Goal: Task Accomplishment & Management: Use online tool/utility

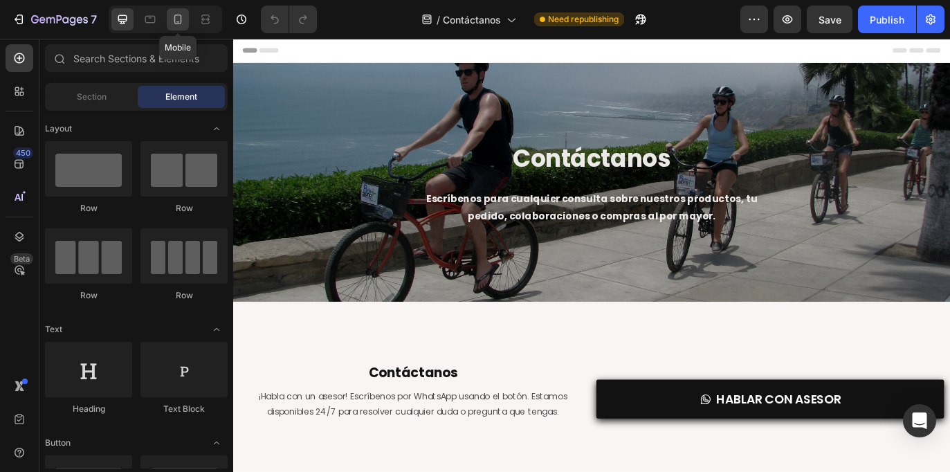
click at [180, 24] on icon at bounding box center [178, 19] width 14 height 14
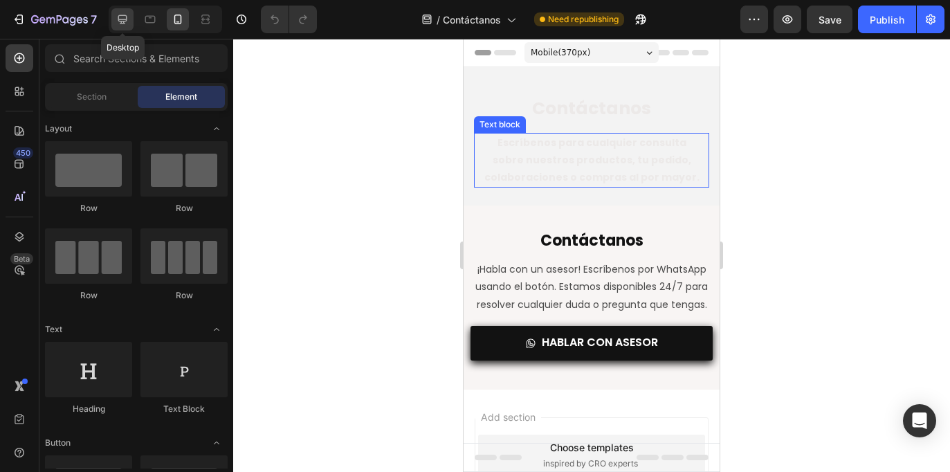
click at [121, 20] on icon at bounding box center [122, 19] width 14 height 14
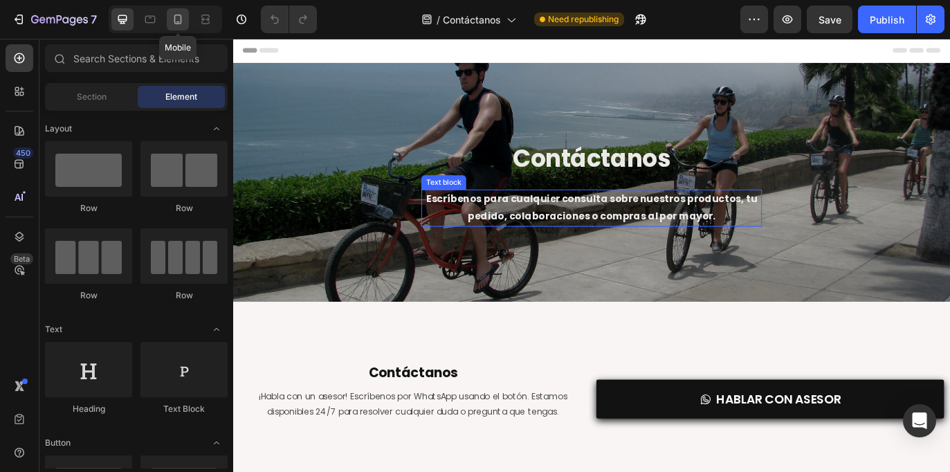
click at [183, 20] on icon at bounding box center [178, 19] width 14 height 14
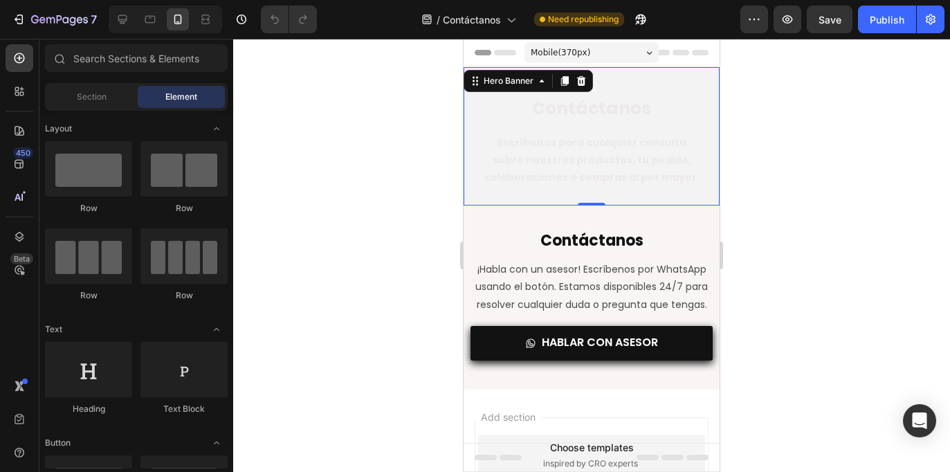
click at [675, 85] on div "Contáctanos Heading Escríbenos para cualquier consulta sobre nuestros productos…" at bounding box center [591, 177] width 256 height 220
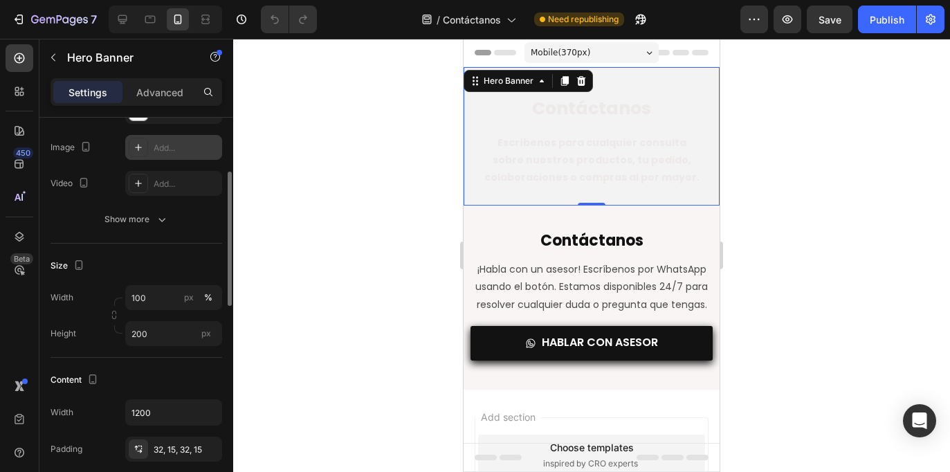
scroll to position [133, 0]
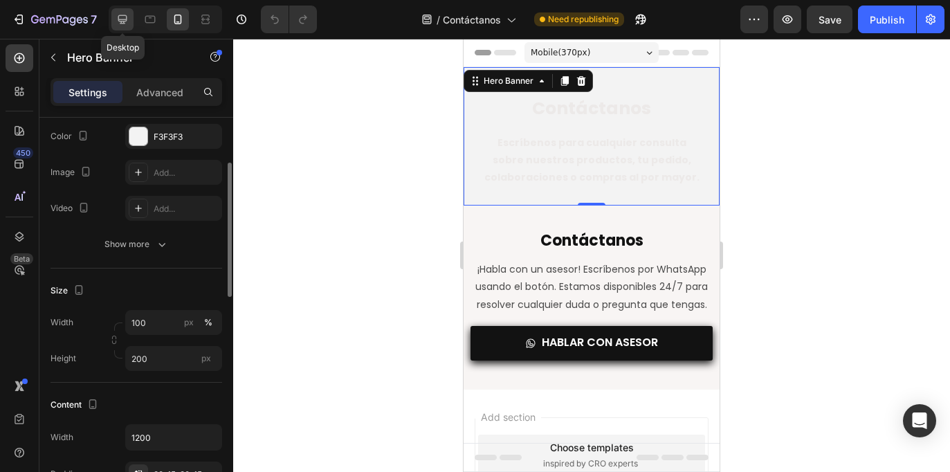
click at [121, 19] on icon at bounding box center [122, 19] width 9 height 9
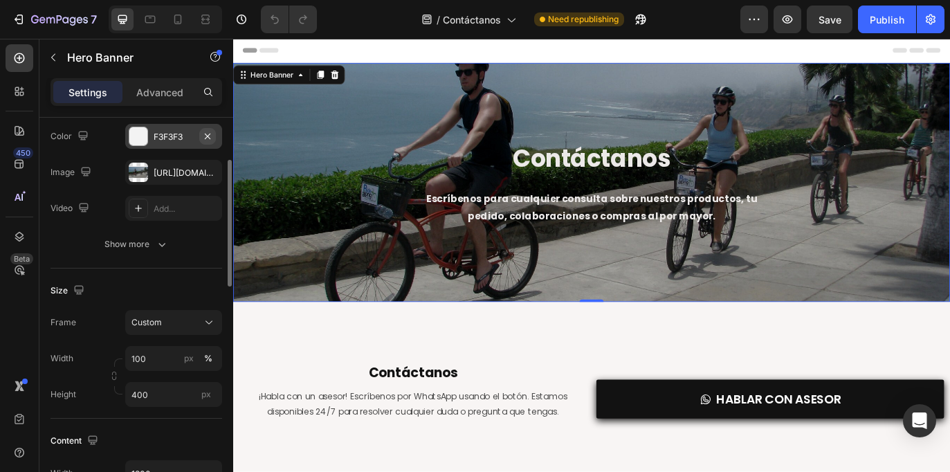
click at [210, 137] on icon "button" at bounding box center [207, 136] width 11 height 11
click at [174, 22] on icon at bounding box center [178, 19] width 14 height 14
type input "200"
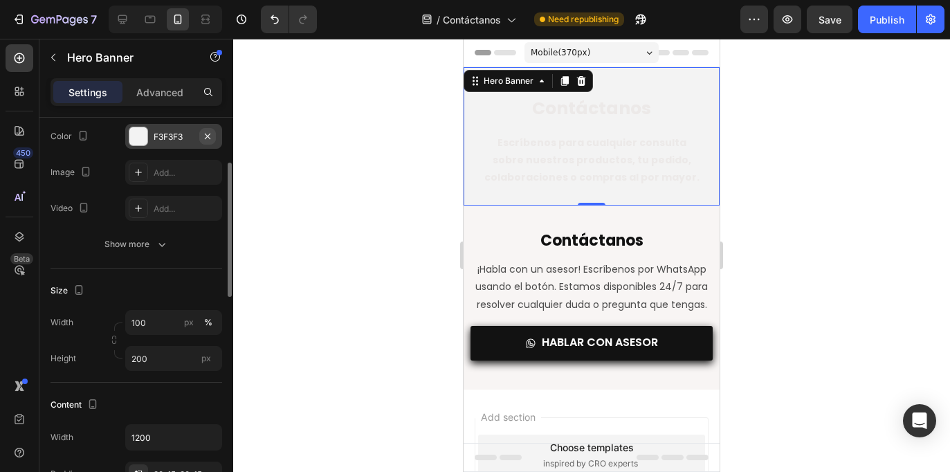
click at [209, 138] on icon "button" at bounding box center [208, 136] width 6 height 6
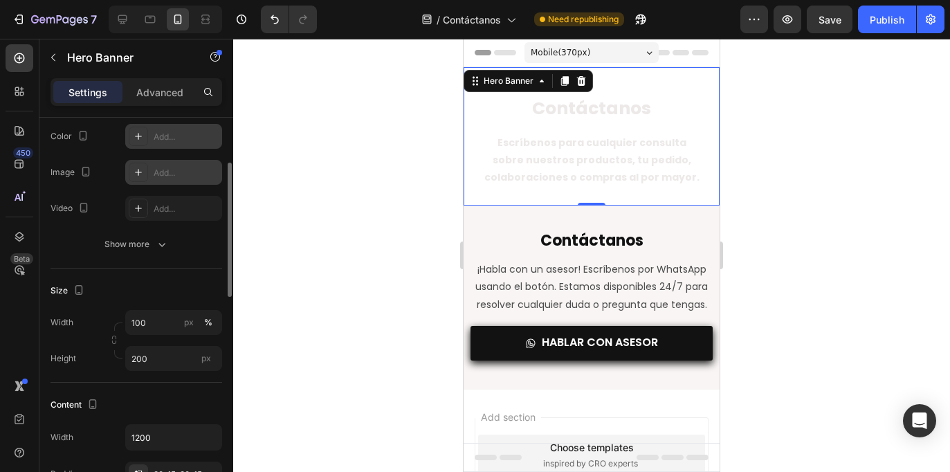
click at [179, 172] on div "Add..." at bounding box center [186, 173] width 65 height 12
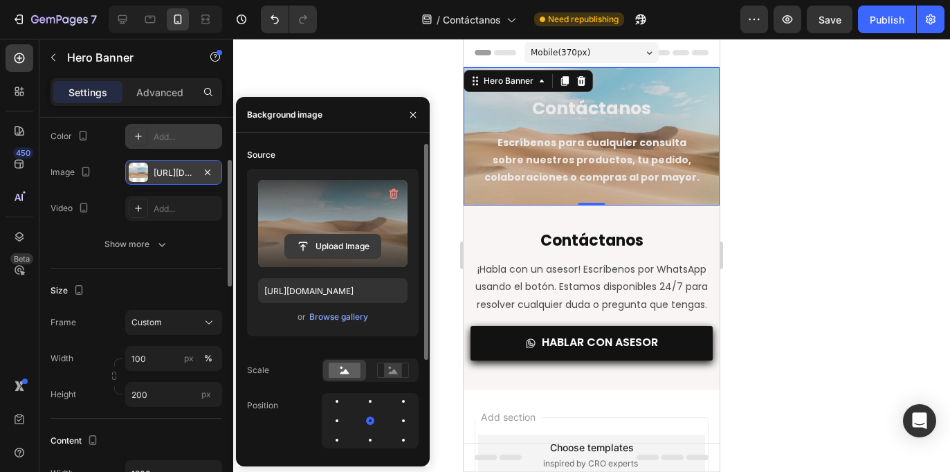
click at [329, 246] on input "file" at bounding box center [332, 246] width 95 height 24
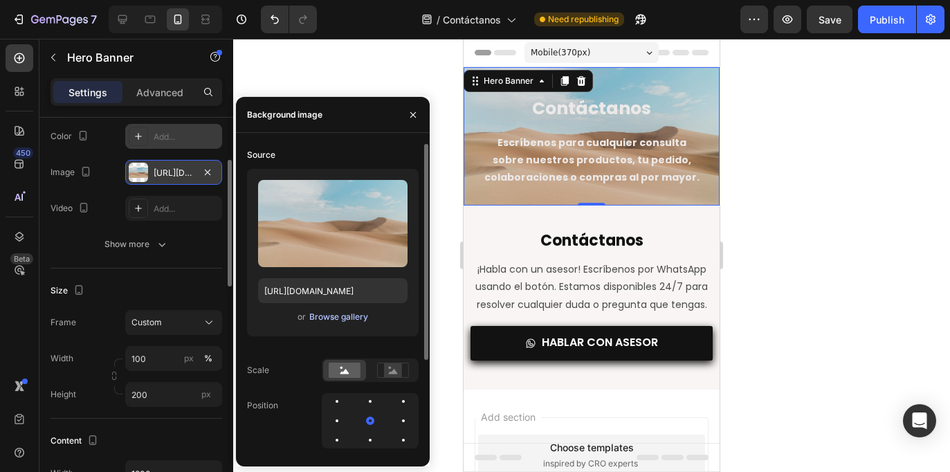
click at [347, 315] on div "Browse gallery" at bounding box center [338, 317] width 59 height 12
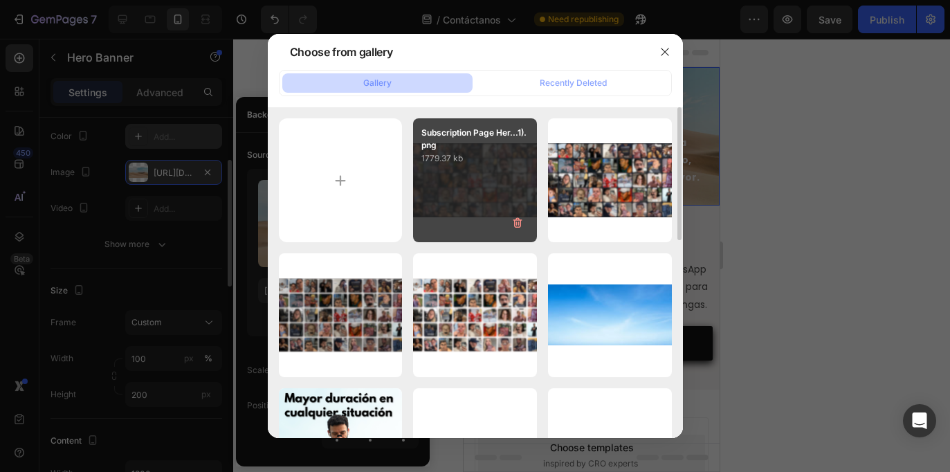
click at [484, 187] on div "Subscription Page Her...1).png 1779.37 kb" at bounding box center [475, 180] width 124 height 124
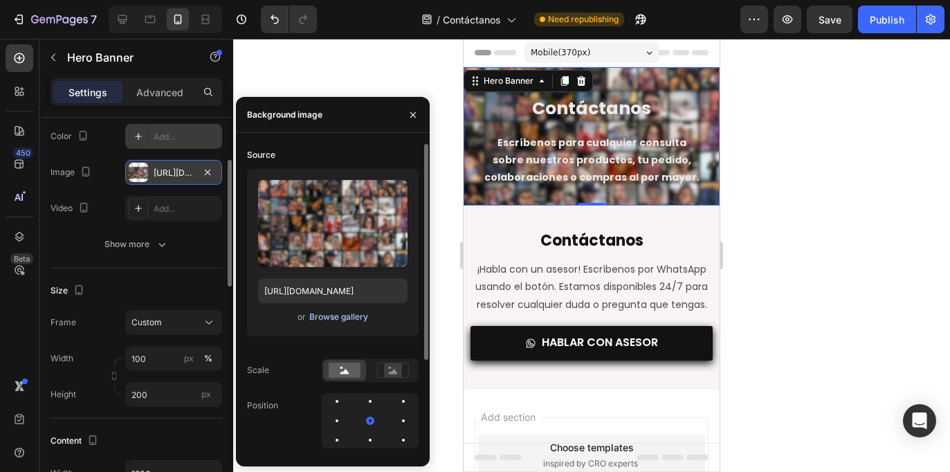
click at [344, 320] on div "Browse gallery" at bounding box center [338, 317] width 59 height 12
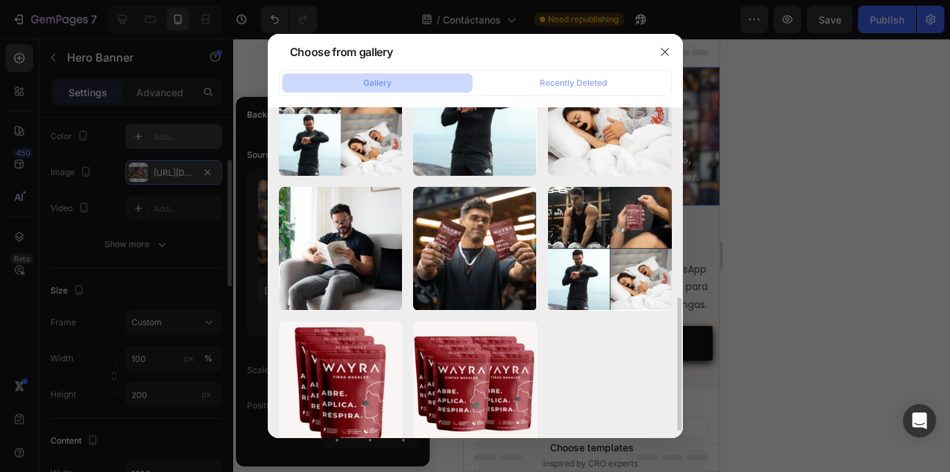
scroll to position [472, 0]
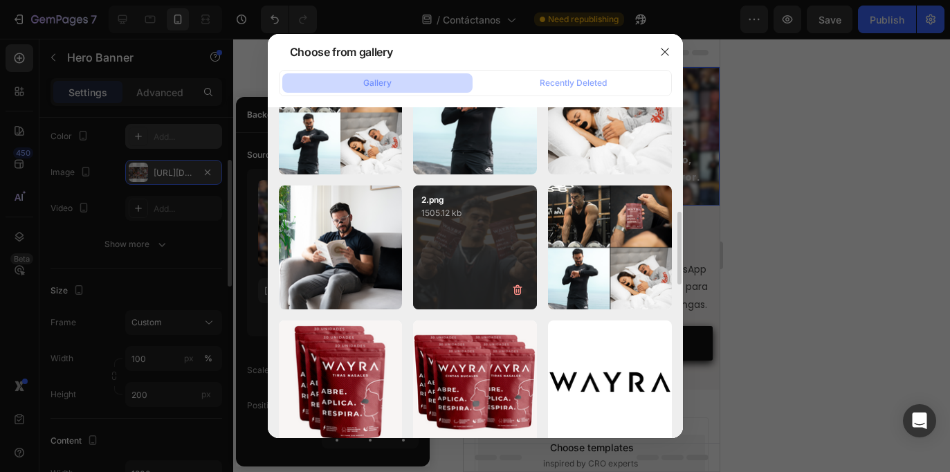
click at [463, 249] on div "2.png 1505.12 kb" at bounding box center [475, 247] width 124 height 124
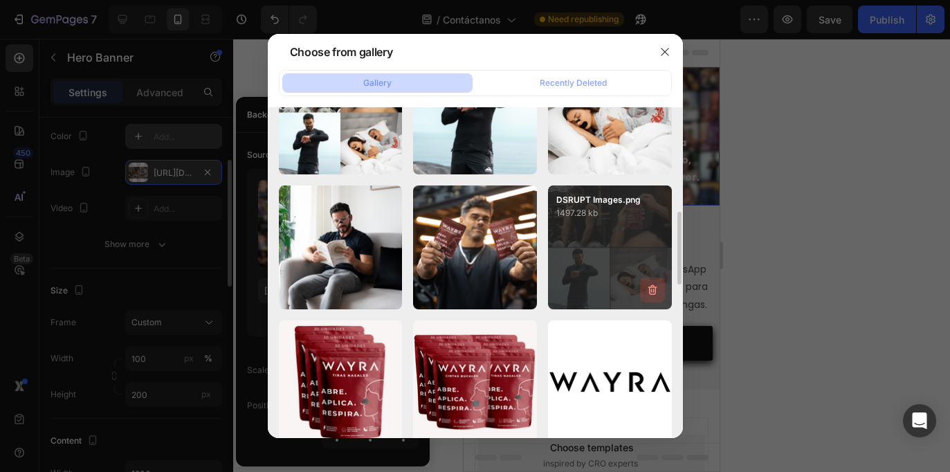
type input "[URL][DOMAIN_NAME]"
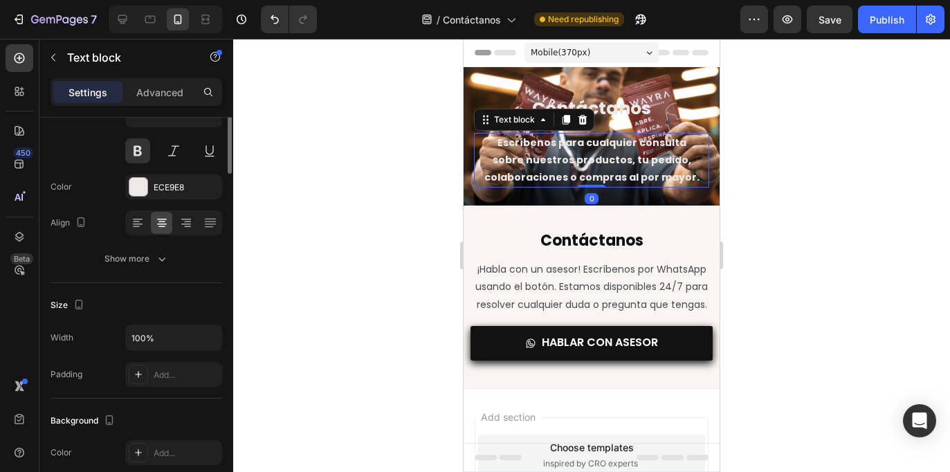
click at [611, 151] on p "Escríbenos para cualquier consulta sobre nuestros productos, tu pedido, colabor…" at bounding box center [591, 160] width 219 height 53
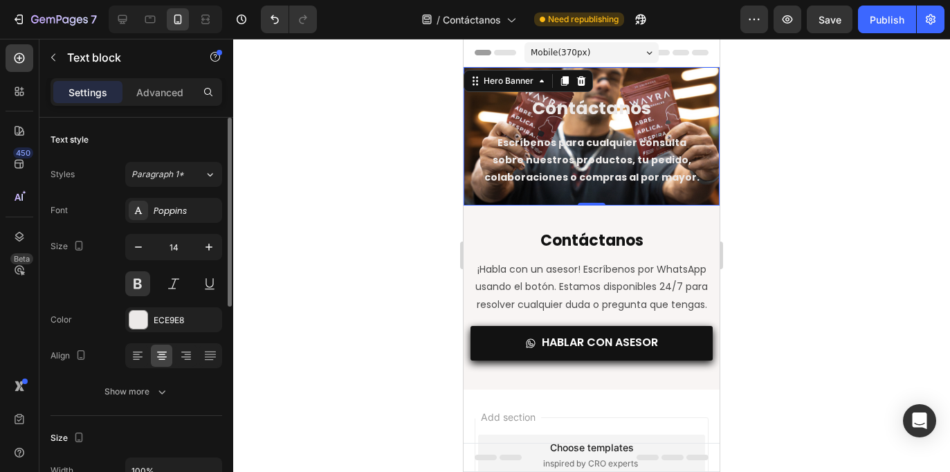
click at [664, 80] on div "Contáctanos Heading Escríbenos para cualquier consulta sobre nuestros productos…" at bounding box center [591, 177] width 256 height 220
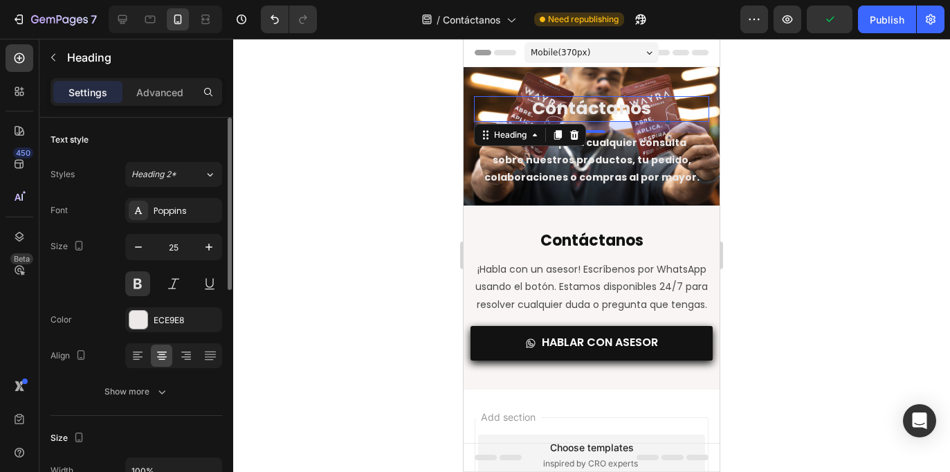
click at [623, 108] on h1 "Contáctanos" at bounding box center [591, 109] width 235 height 26
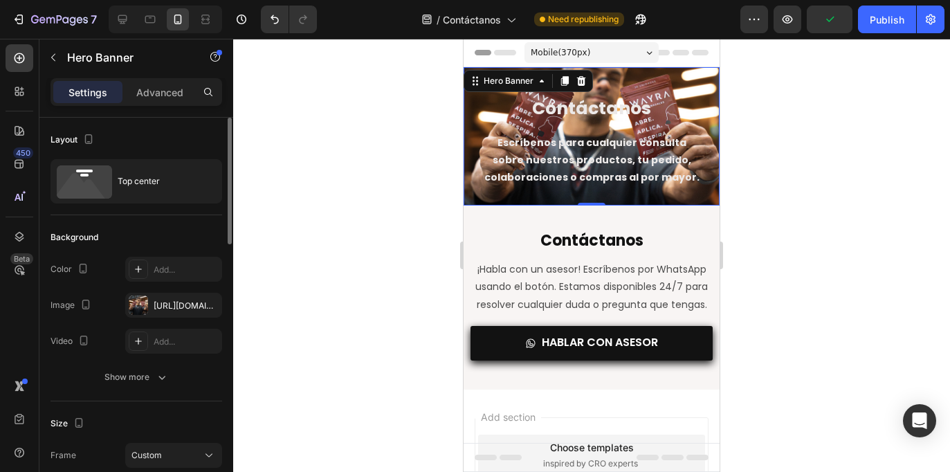
click at [681, 80] on div "Contáctanos Heading Escríbenos para cualquier consulta sobre nuestros productos…" at bounding box center [591, 177] width 256 height 220
click at [122, 17] on icon at bounding box center [122, 19] width 14 height 14
type input "400"
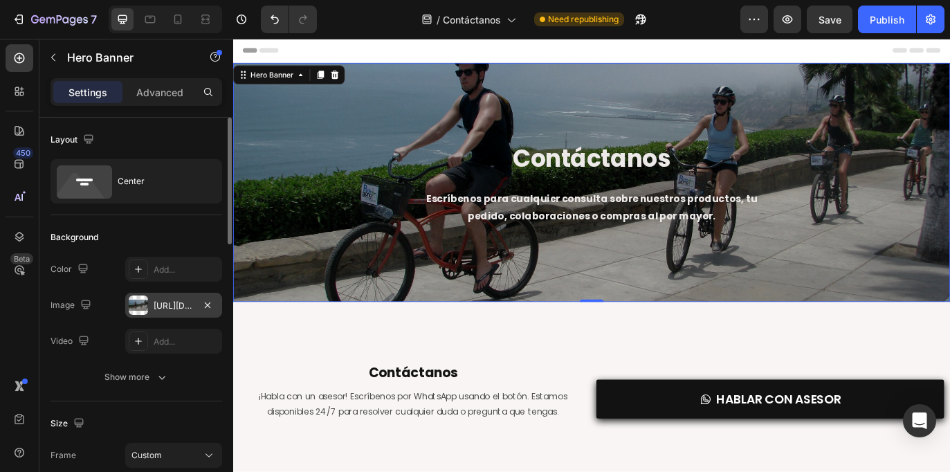
click at [174, 311] on div "[URL][DOMAIN_NAME]" at bounding box center [174, 305] width 40 height 12
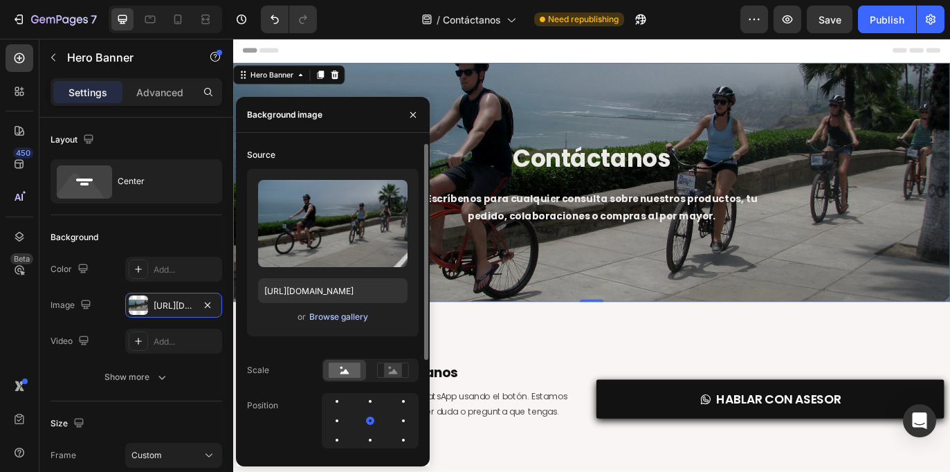
click at [324, 311] on div "Browse gallery" at bounding box center [338, 317] width 59 height 12
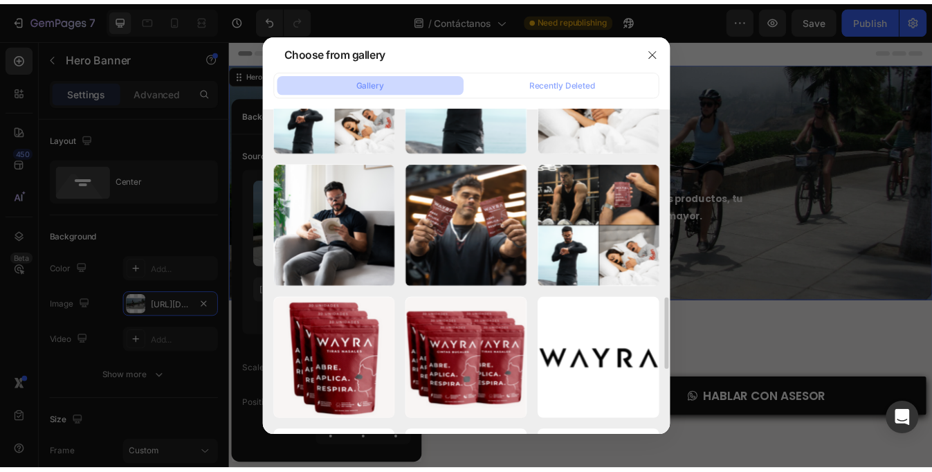
scroll to position [442, 0]
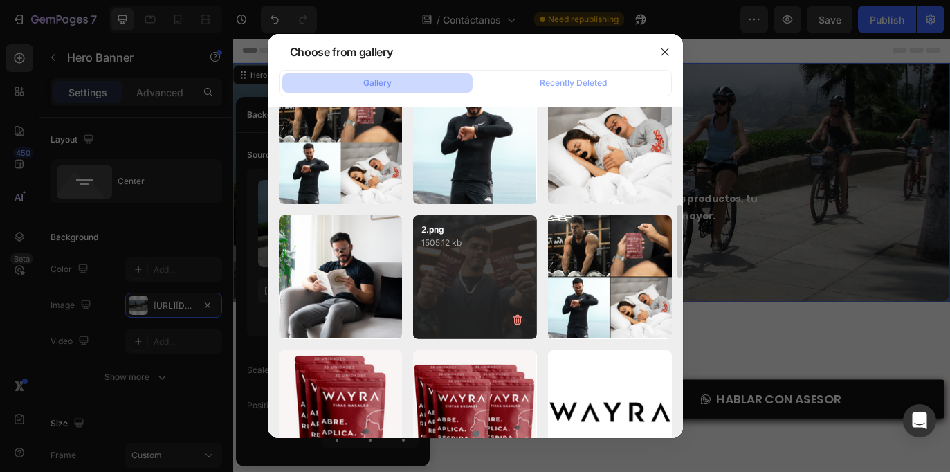
click at [491, 273] on div "2.png 1505.12 kb" at bounding box center [475, 277] width 124 height 124
type input "[URL][DOMAIN_NAME]"
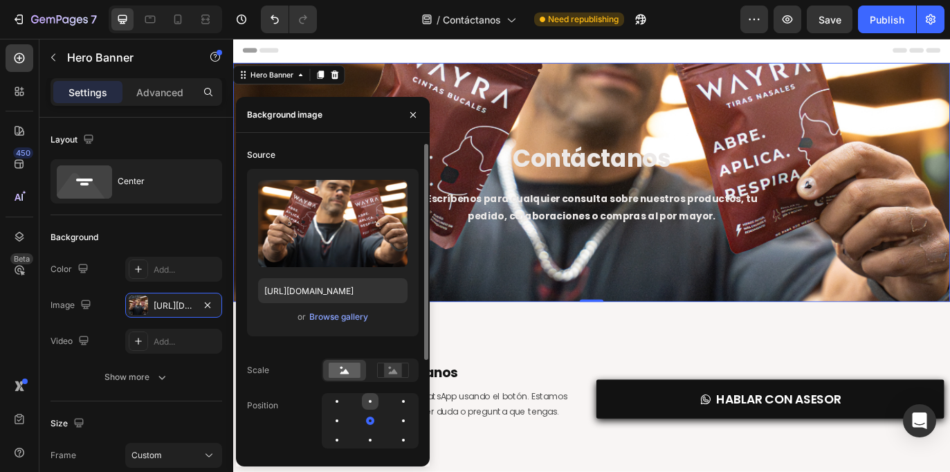
click at [370, 403] on div at bounding box center [370, 401] width 17 height 17
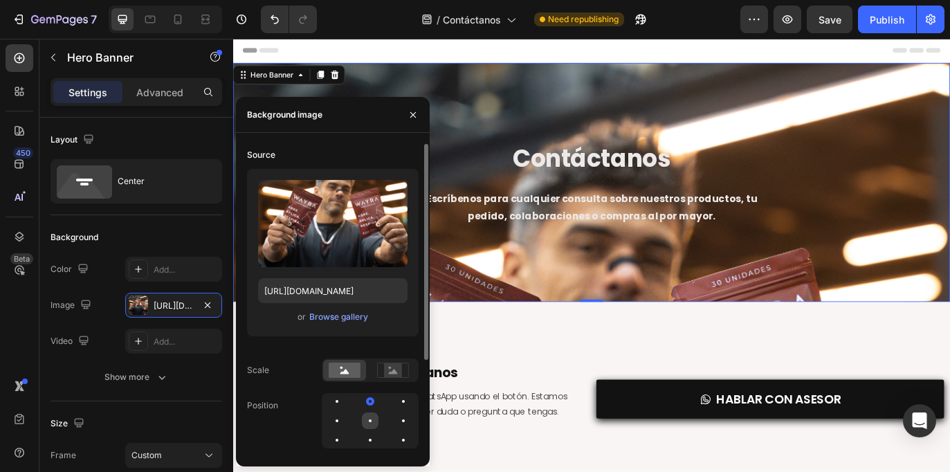
click at [369, 416] on div at bounding box center [370, 420] width 17 height 17
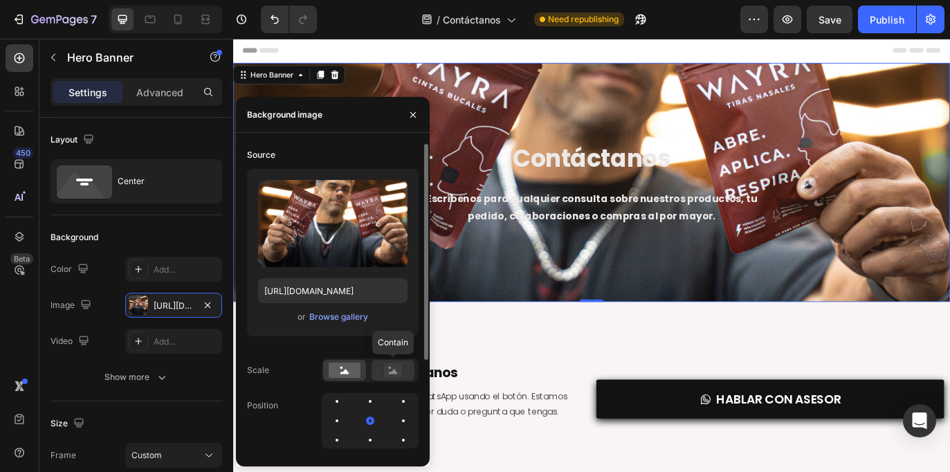
click at [390, 367] on circle at bounding box center [390, 368] width 3 height 3
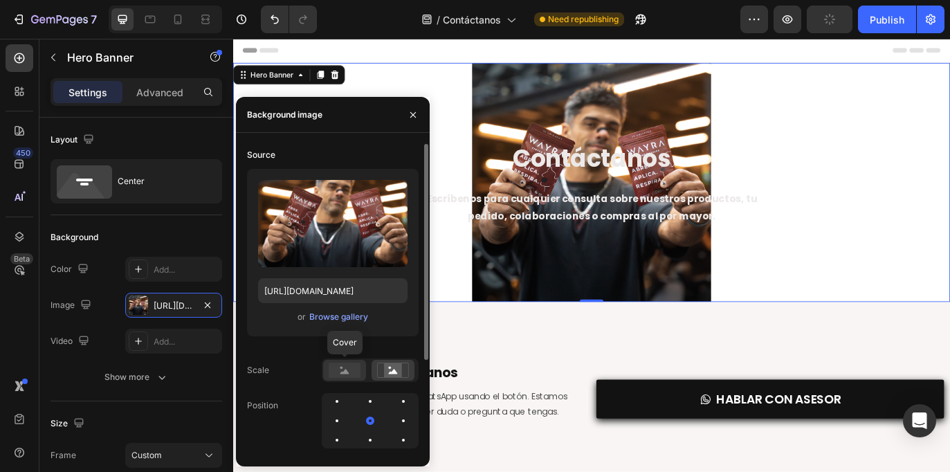
click at [337, 364] on rect at bounding box center [344, 369] width 32 height 15
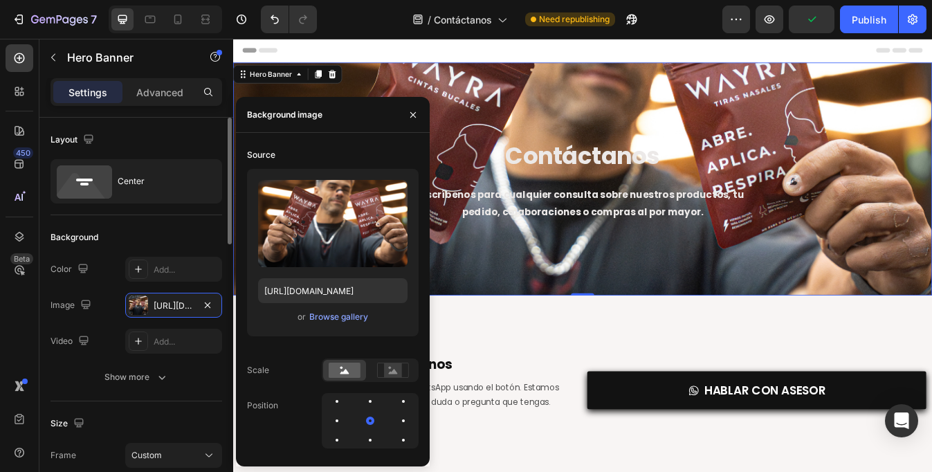
click at [187, 237] on div "Background" at bounding box center [136, 237] width 172 height 22
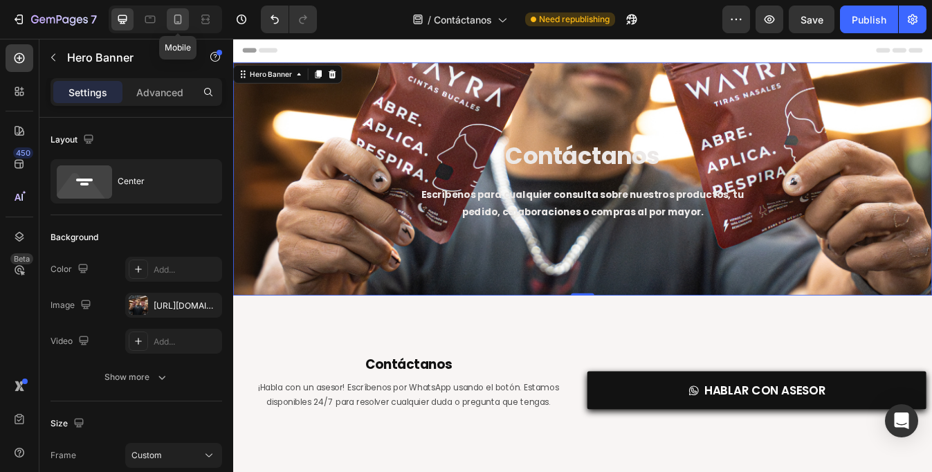
click at [174, 19] on icon at bounding box center [178, 20] width 8 height 10
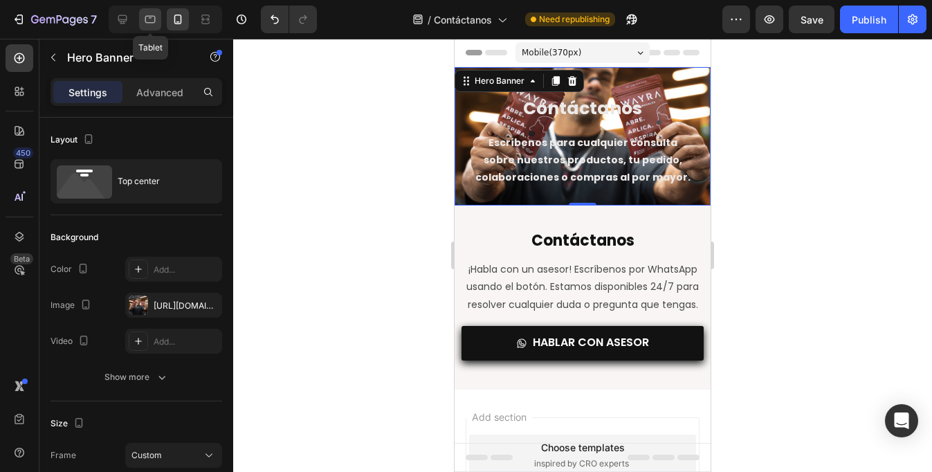
click at [149, 23] on icon at bounding box center [150, 20] width 10 height 8
type input "400"
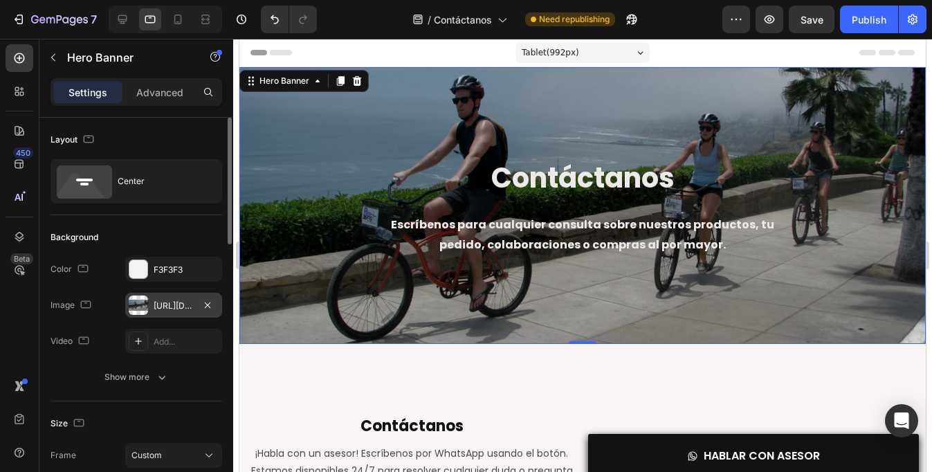
click at [158, 302] on div "[URL][DOMAIN_NAME]" at bounding box center [174, 305] width 40 height 12
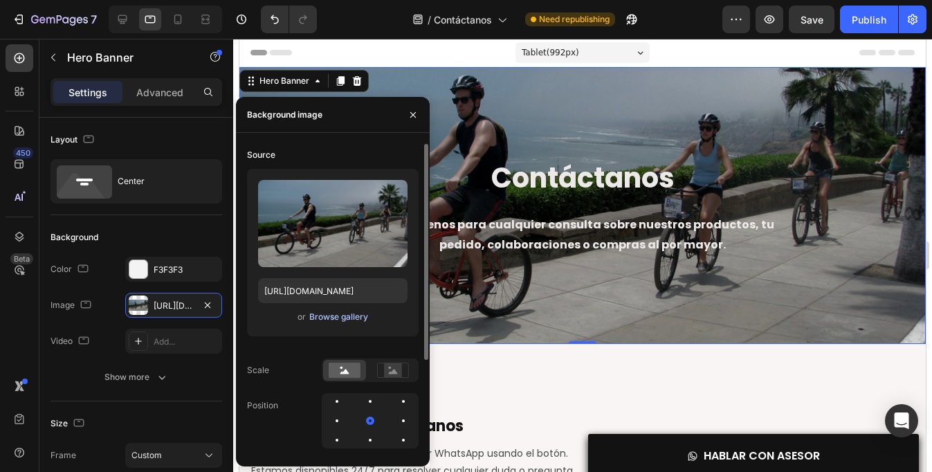
click at [337, 312] on div "Browse gallery" at bounding box center [338, 317] width 59 height 12
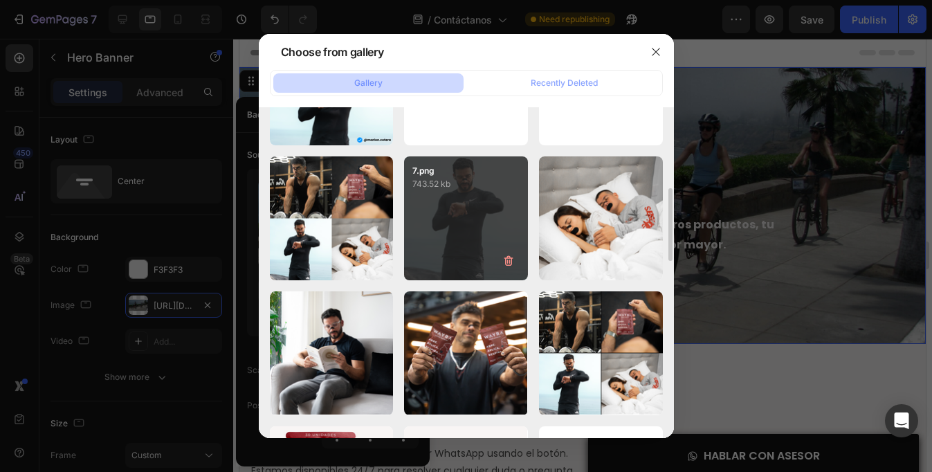
scroll to position [425, 0]
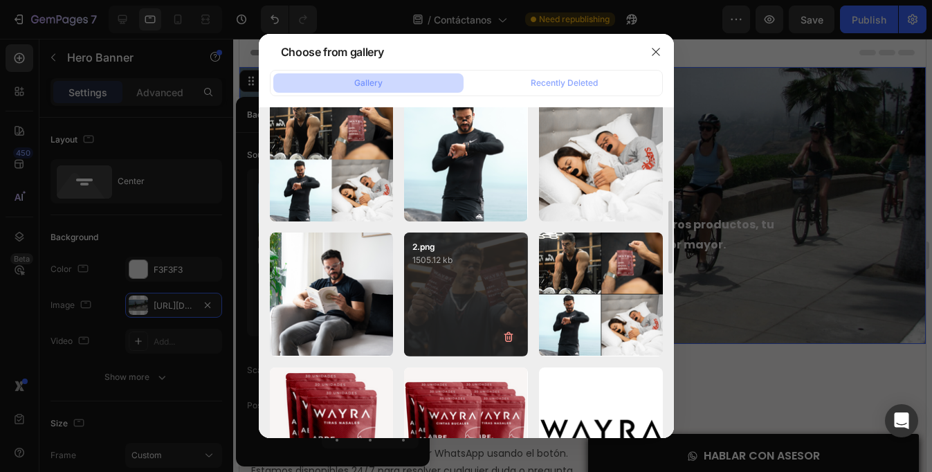
click at [460, 306] on div "2.png 1505.12 kb" at bounding box center [466, 294] width 124 height 124
type input "[URL][DOMAIN_NAME]"
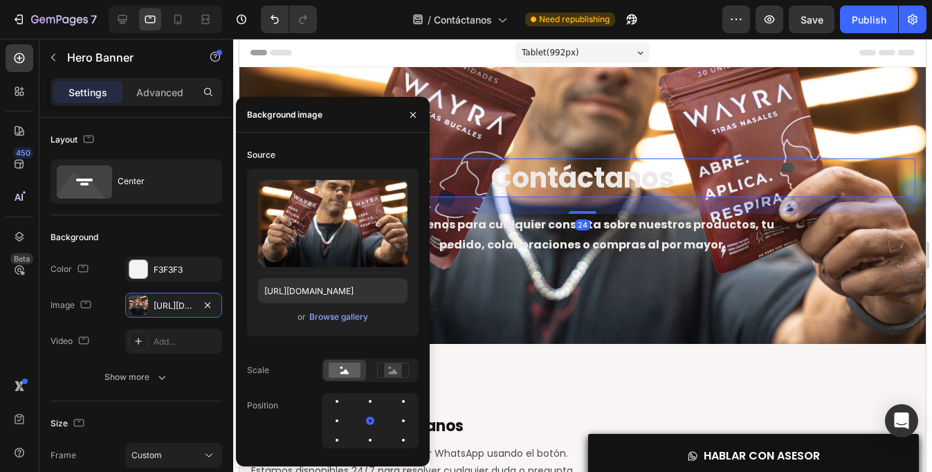
click at [621, 180] on h1 "Contáctanos" at bounding box center [582, 177] width 665 height 39
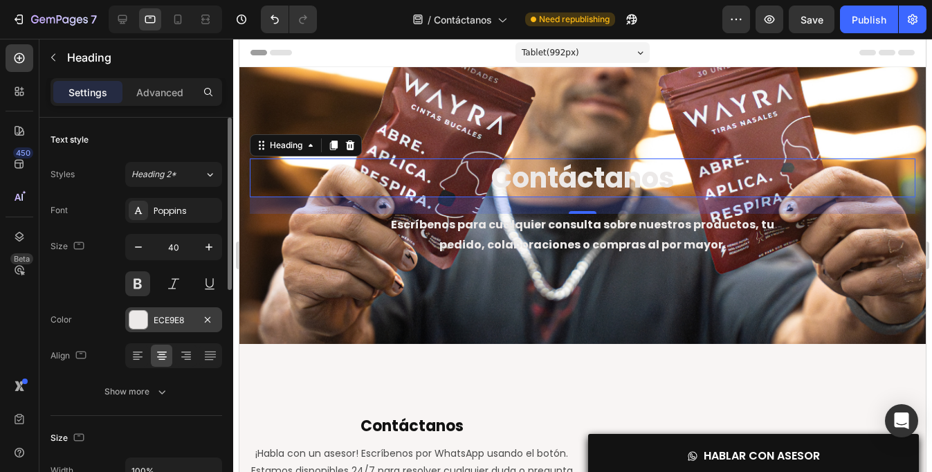
click at [167, 318] on div "ECE9E8" at bounding box center [174, 320] width 40 height 12
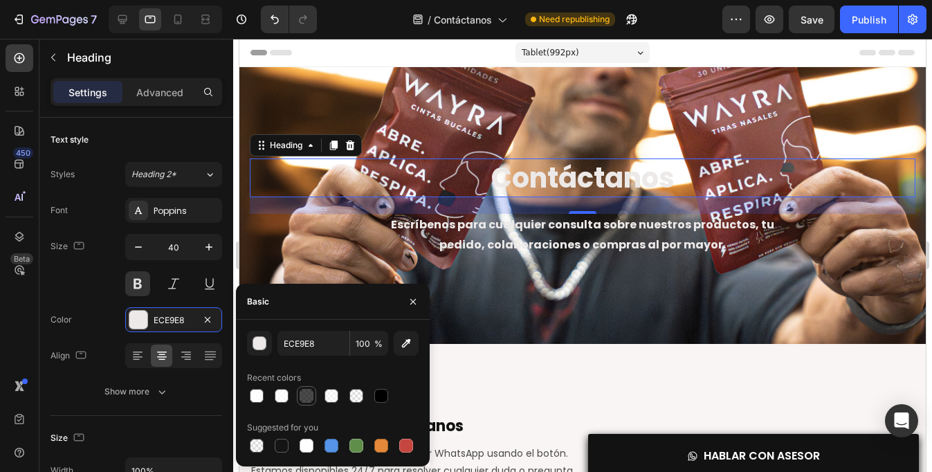
click at [309, 392] on div at bounding box center [306, 396] width 14 height 14
type input "000000"
type input "70"
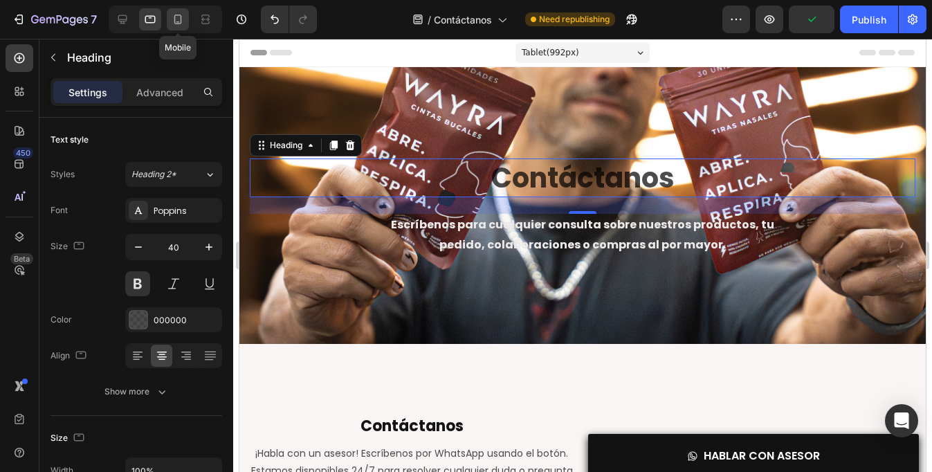
click at [177, 17] on icon at bounding box center [178, 19] width 14 height 14
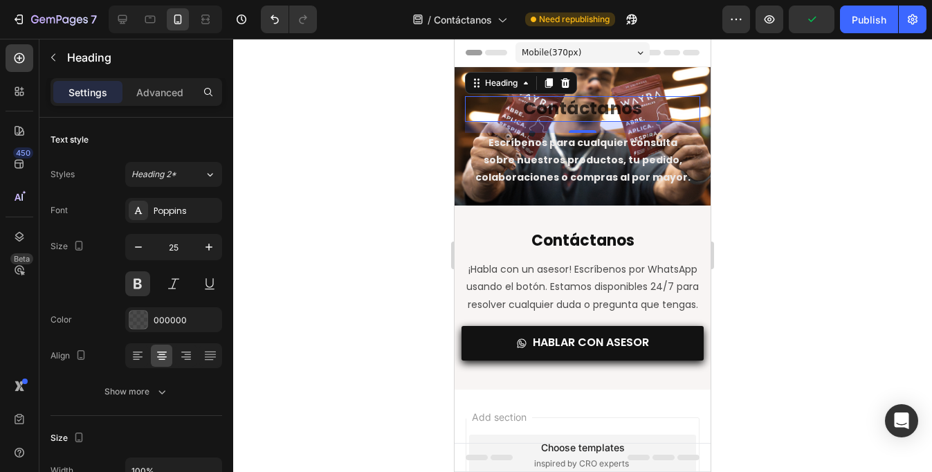
scroll to position [9, 0]
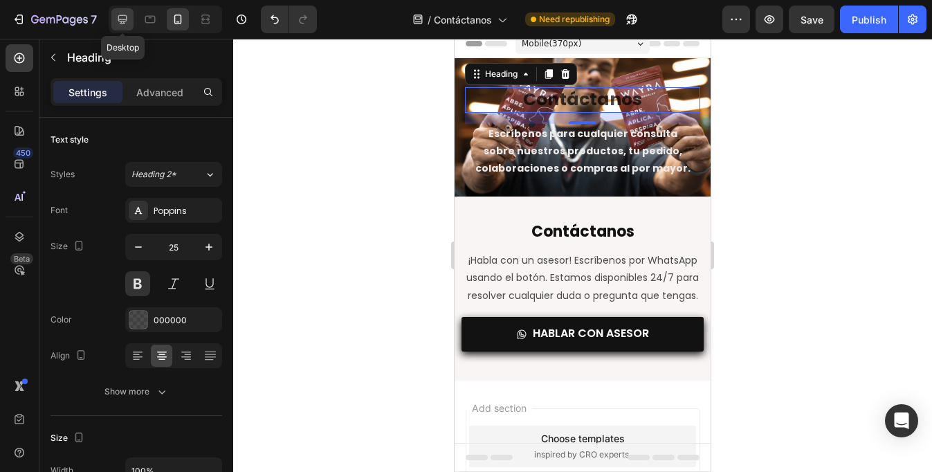
click at [122, 19] on icon at bounding box center [122, 19] width 9 height 9
type input "40"
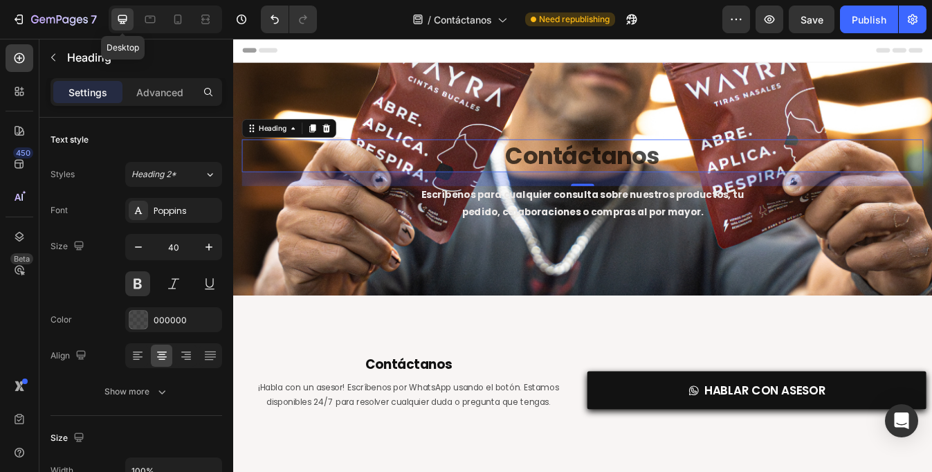
scroll to position [71, 0]
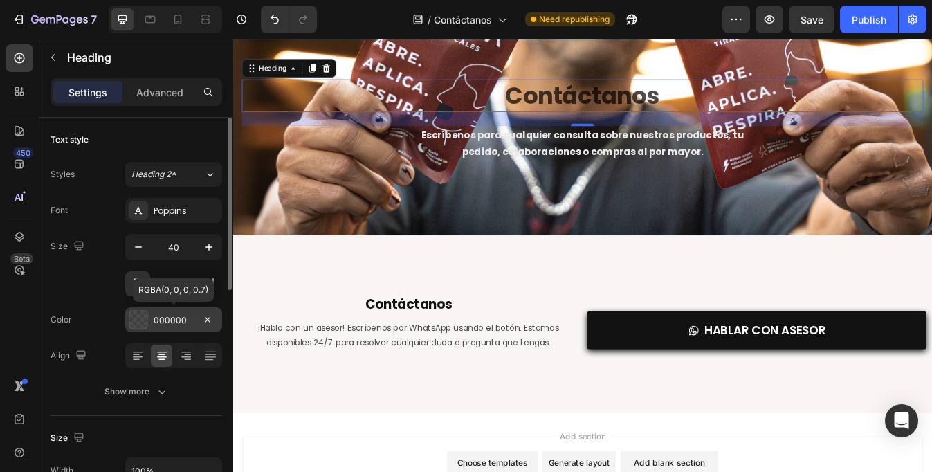
click at [162, 317] on div "000000" at bounding box center [174, 320] width 40 height 12
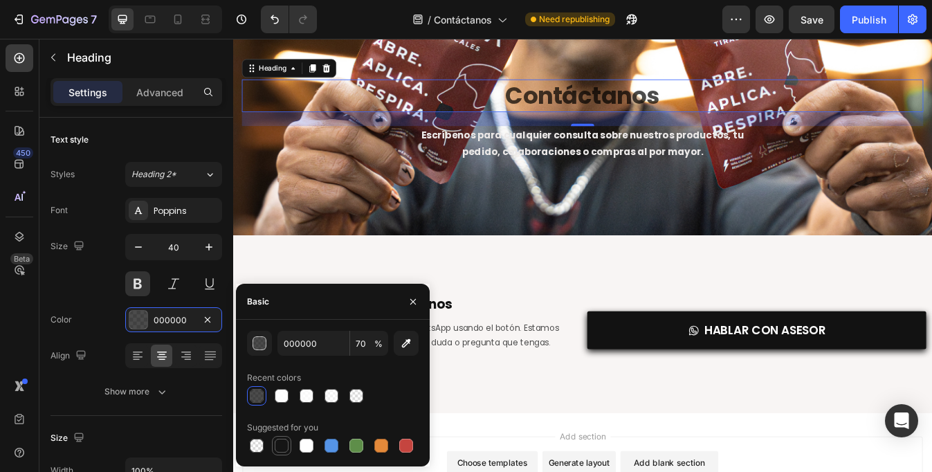
click at [281, 447] on div at bounding box center [282, 445] width 14 height 14
type input "151515"
type input "100"
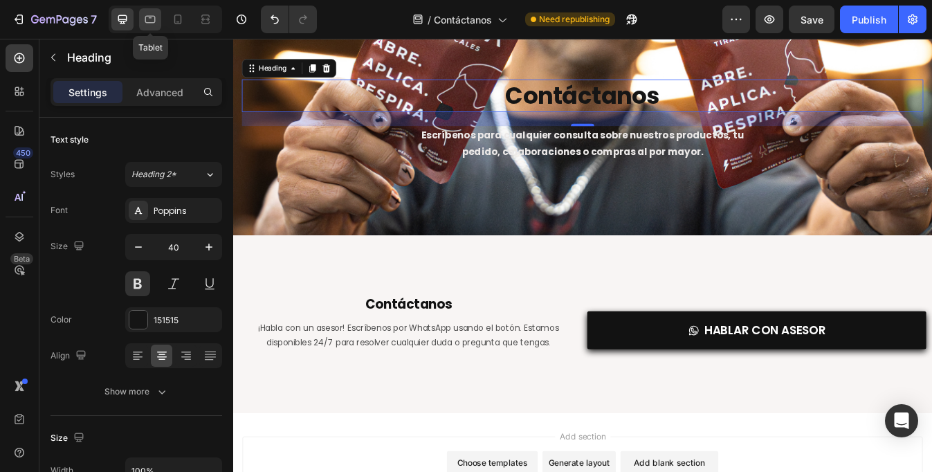
click at [153, 20] on icon at bounding box center [150, 19] width 14 height 14
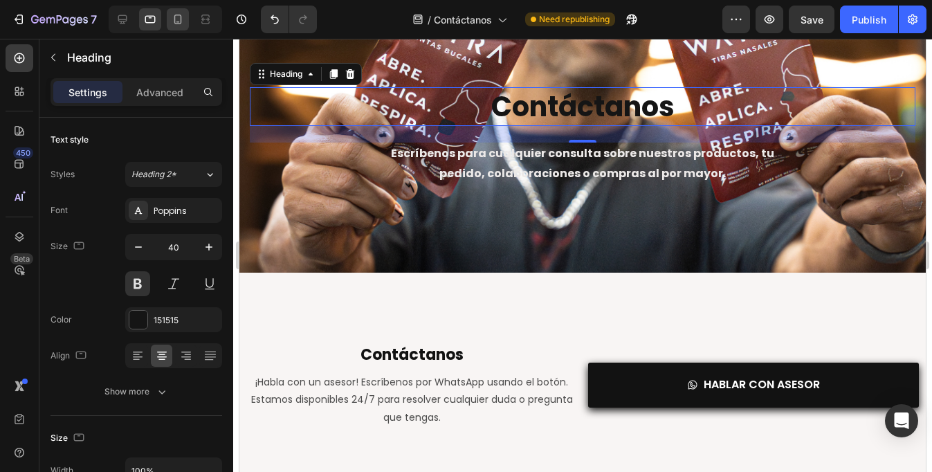
click at [183, 30] on div at bounding box center [165, 20] width 113 height 28
click at [182, 25] on icon at bounding box center [178, 19] width 14 height 14
type input "25"
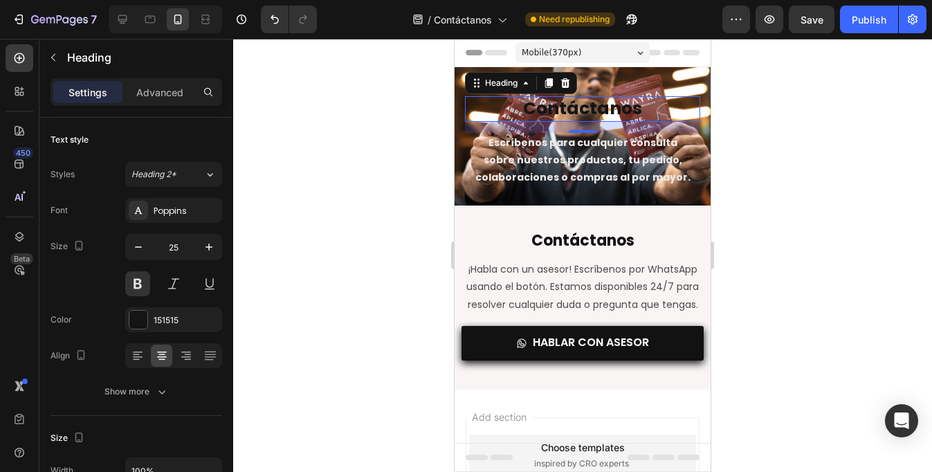
click at [802, 231] on div at bounding box center [582, 255] width 698 height 433
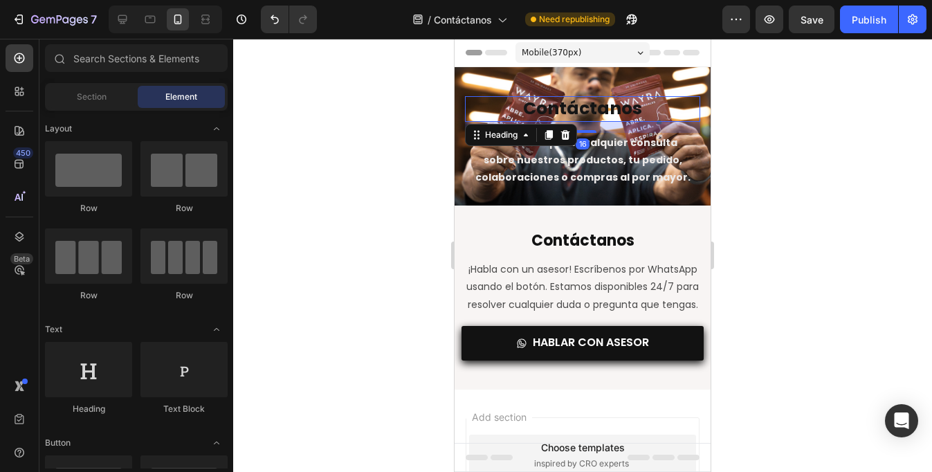
click at [631, 102] on h1 "Contáctanos" at bounding box center [582, 109] width 235 height 26
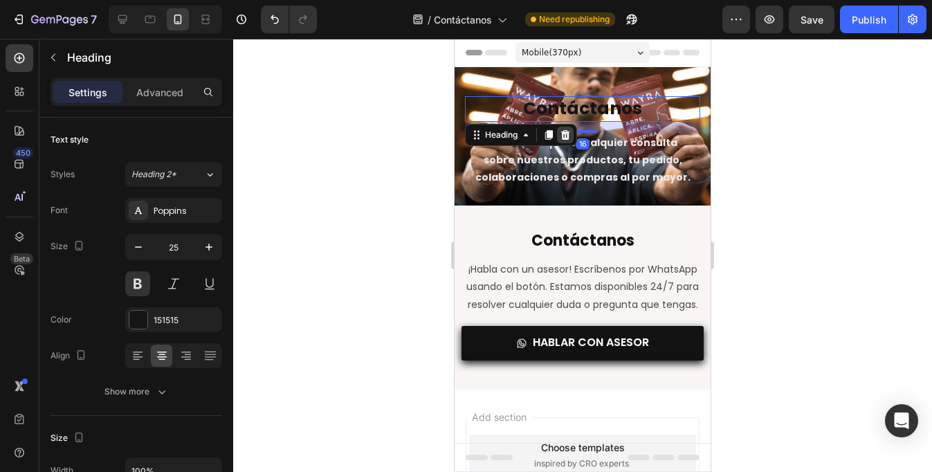
click at [568, 131] on icon at bounding box center [565, 134] width 9 height 10
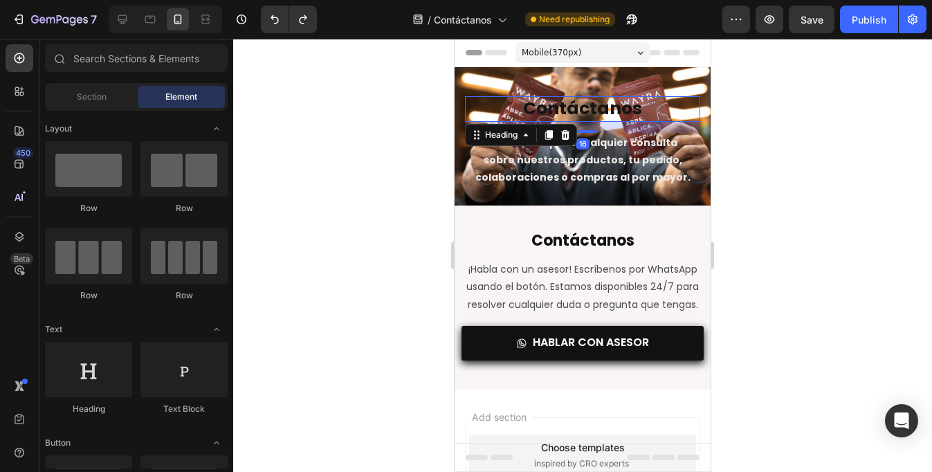
click at [609, 109] on h1 "Contáctanos" at bounding box center [582, 109] width 235 height 26
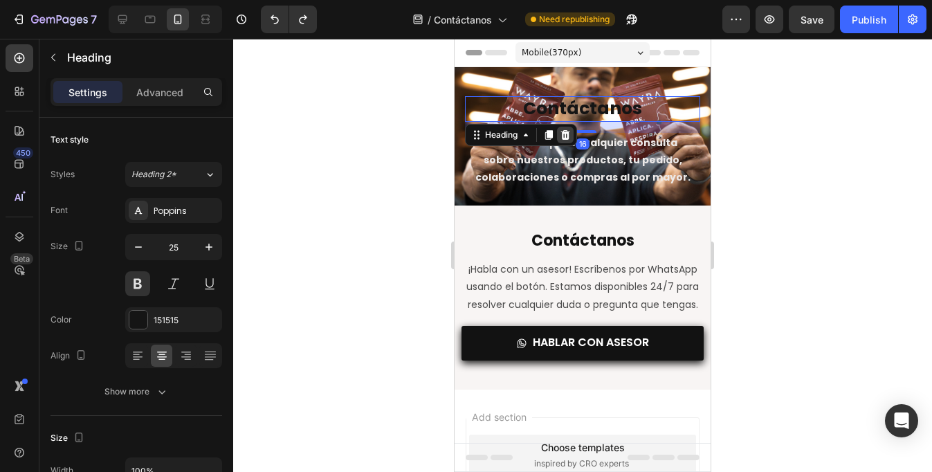
click at [571, 134] on icon at bounding box center [564, 134] width 11 height 11
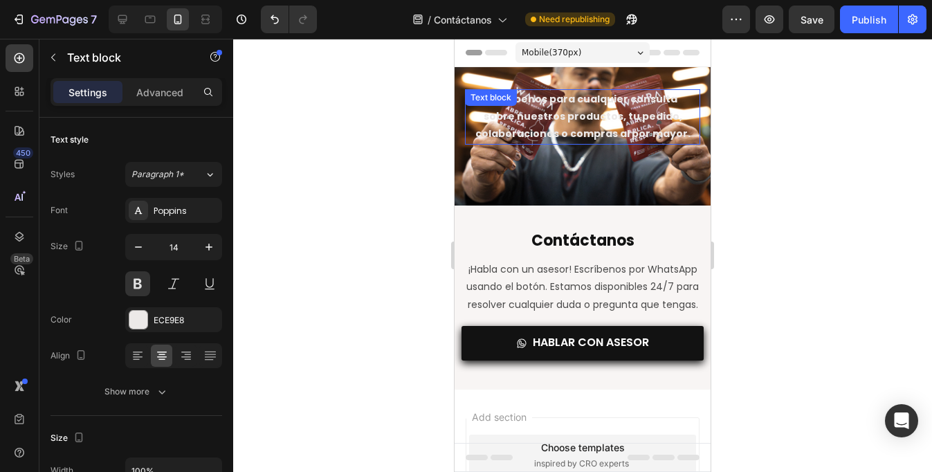
click at [615, 123] on p "Escríbenos para cualquier consulta sobre nuestros productos, tu pedido, colabor…" at bounding box center [582, 117] width 219 height 53
click at [167, 106] on div "Settings Advanced" at bounding box center [136, 97] width 194 height 39
click at [167, 99] on div "Advanced" at bounding box center [159, 92] width 69 height 22
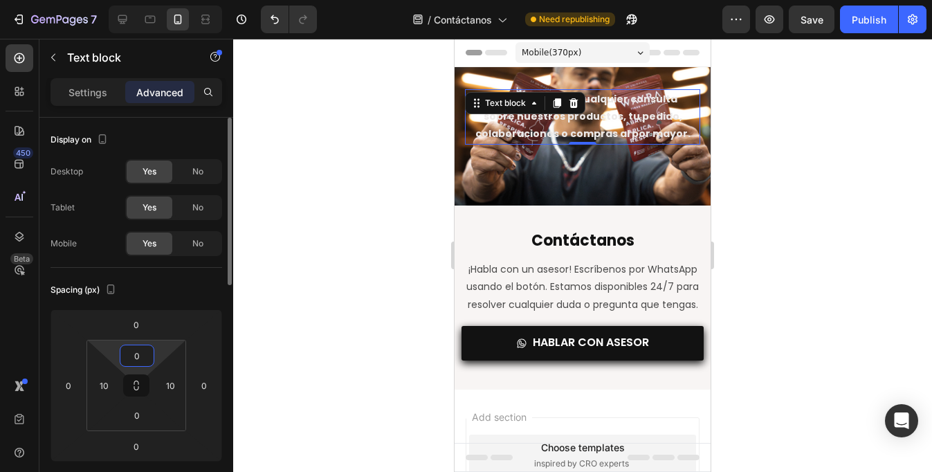
click at [131, 353] on input "0" at bounding box center [137, 355] width 28 height 21
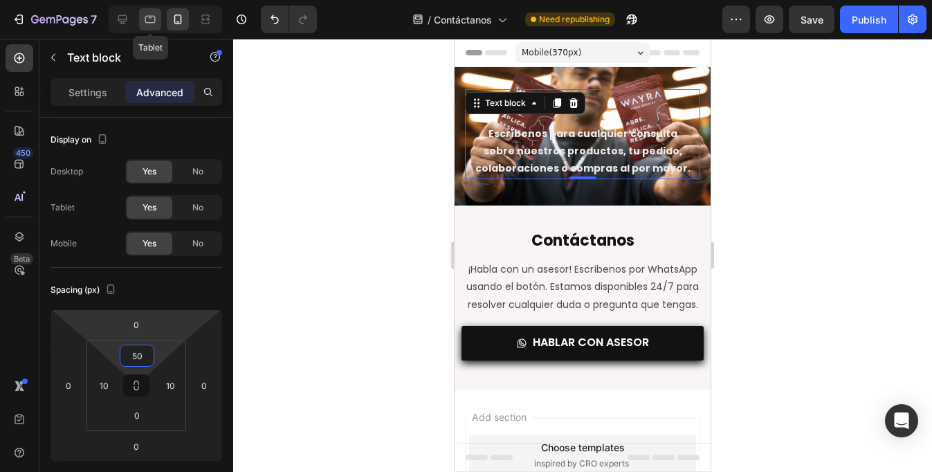
click at [147, 17] on icon at bounding box center [150, 19] width 14 height 14
type input "0"
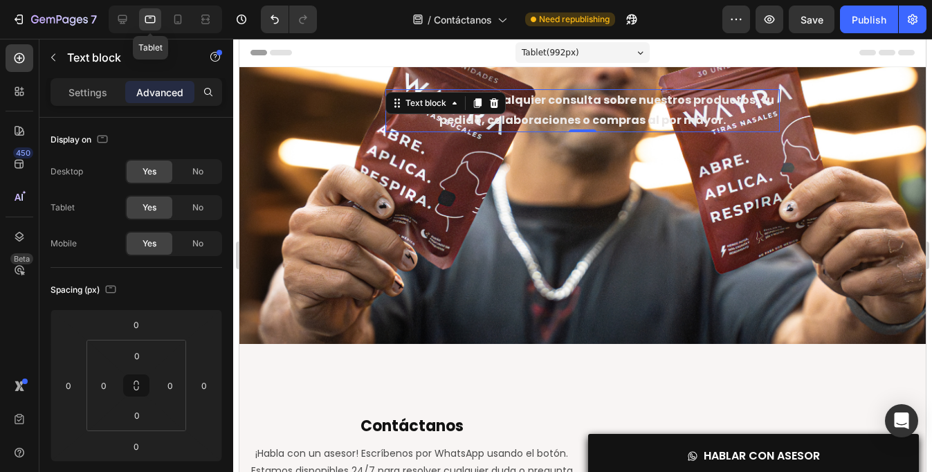
scroll to position [2, 0]
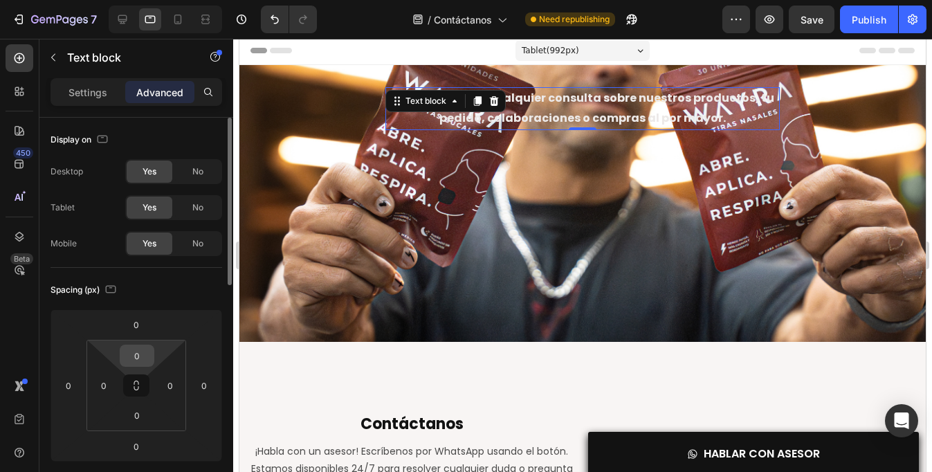
click at [136, 353] on input "0" at bounding box center [137, 355] width 28 height 21
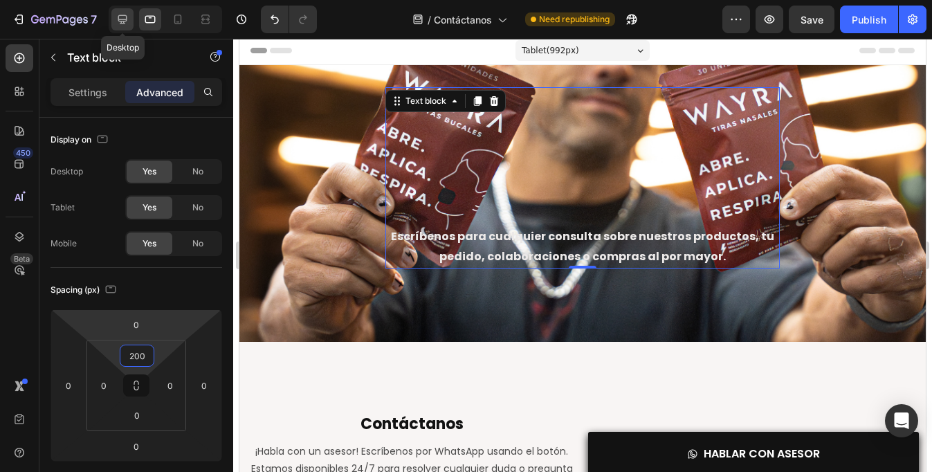
click at [127, 14] on icon at bounding box center [122, 19] width 14 height 14
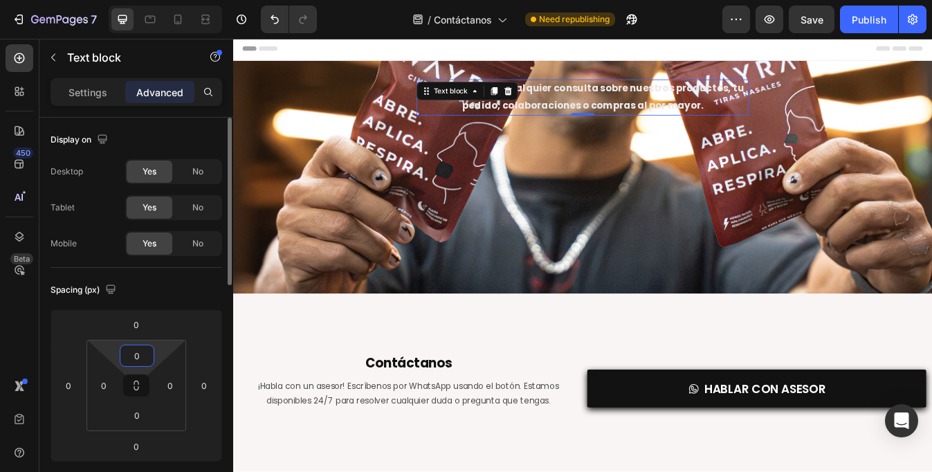
click at [134, 363] on input "0" at bounding box center [137, 355] width 28 height 21
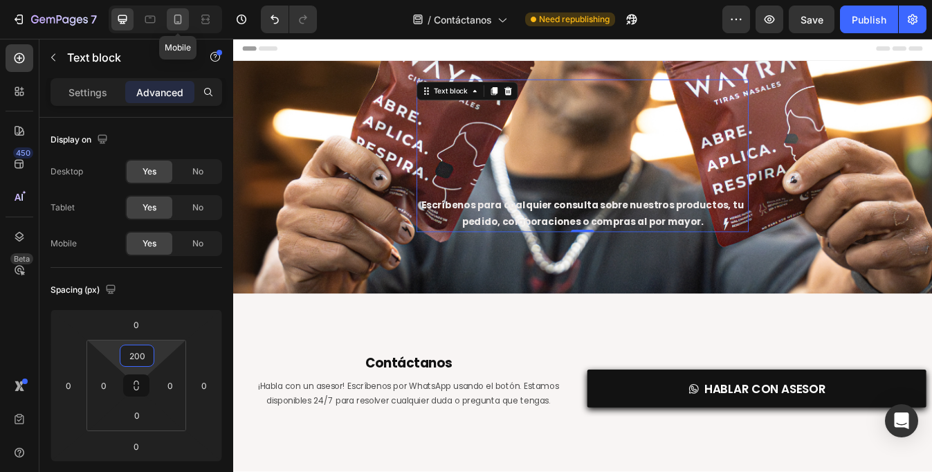
click at [181, 20] on icon at bounding box center [178, 20] width 8 height 10
type input "50"
type input "10"
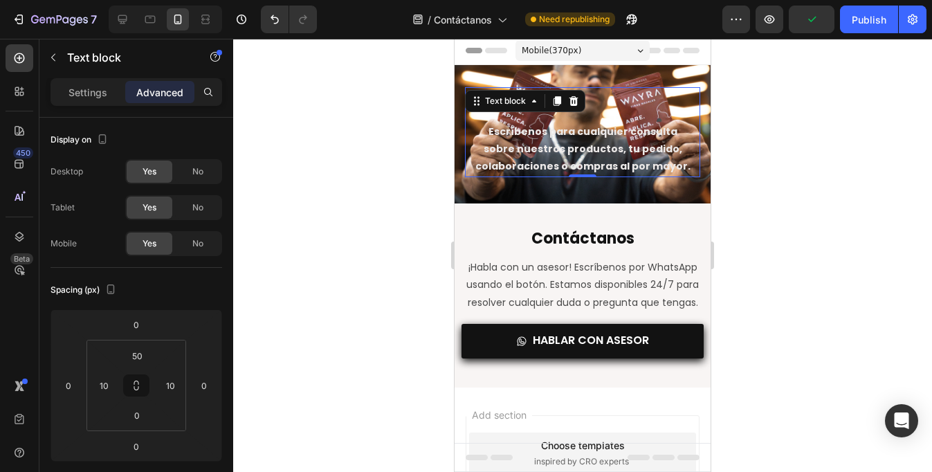
click at [318, 246] on div at bounding box center [582, 255] width 698 height 433
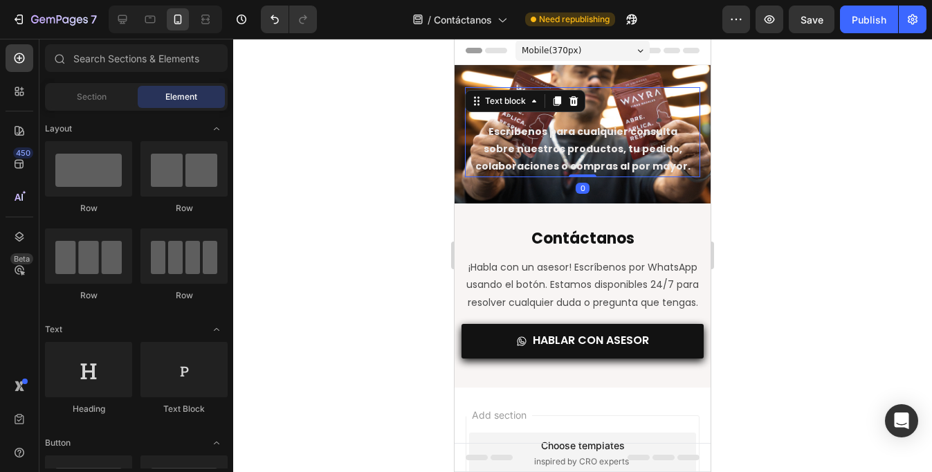
click at [570, 152] on p "Escríbenos para cualquier consulta sobre nuestros productos, tu pedido, colabor…" at bounding box center [582, 149] width 219 height 53
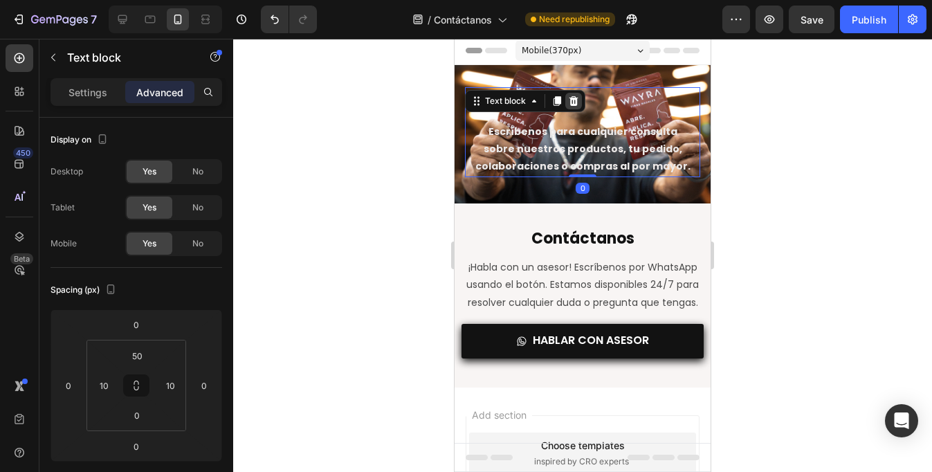
click at [576, 100] on icon at bounding box center [573, 101] width 9 height 10
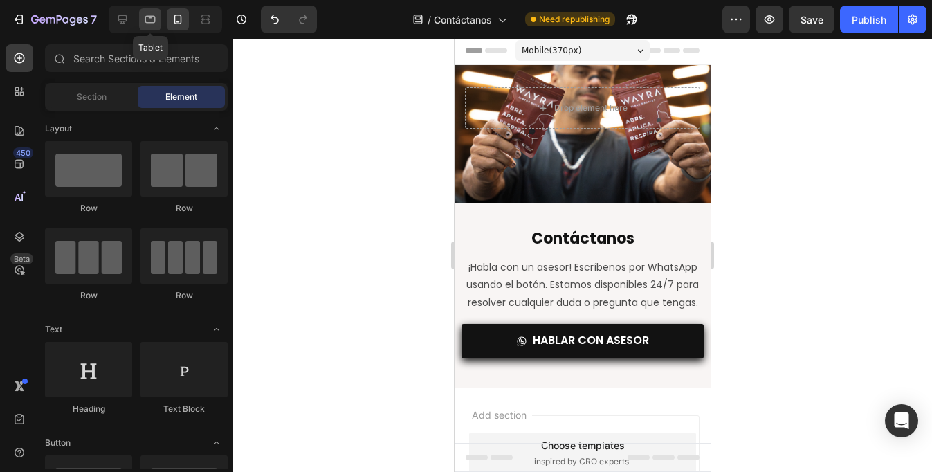
click at [151, 22] on icon at bounding box center [150, 20] width 10 height 8
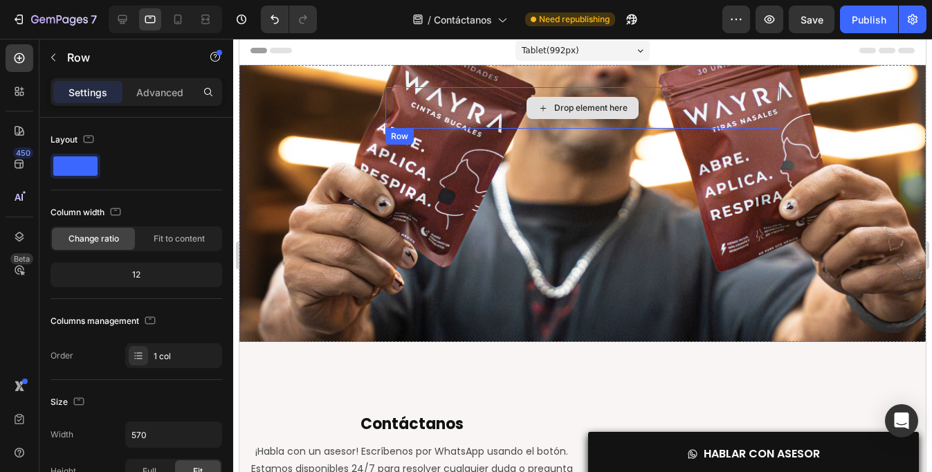
click at [752, 91] on div "Drop element here" at bounding box center [582, 107] width 394 height 41
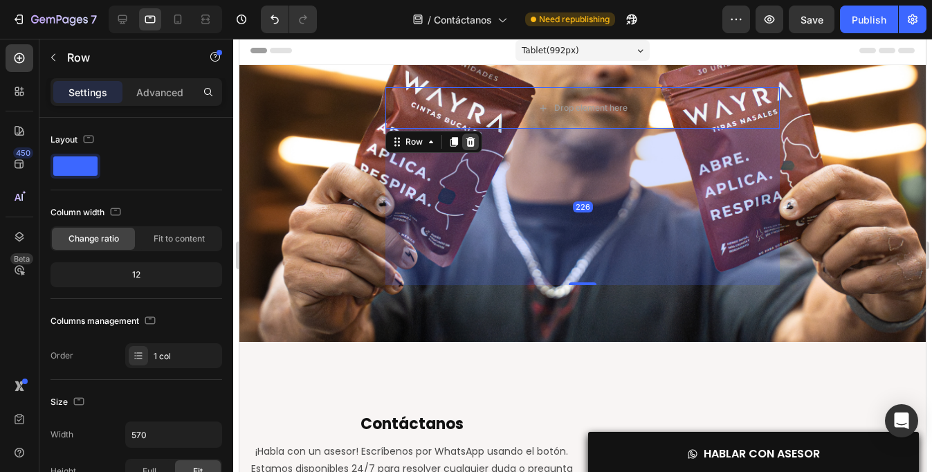
click at [472, 140] on icon at bounding box center [470, 142] width 9 height 10
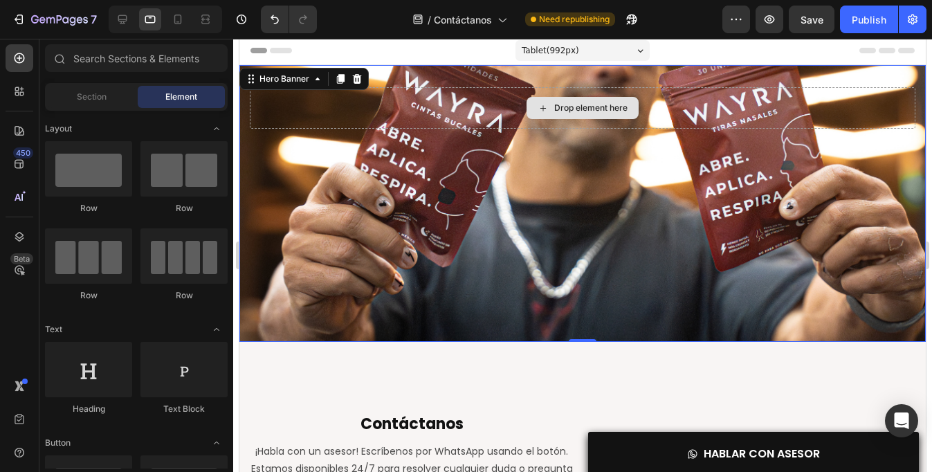
click at [314, 104] on div "Drop element here" at bounding box center [582, 107] width 665 height 41
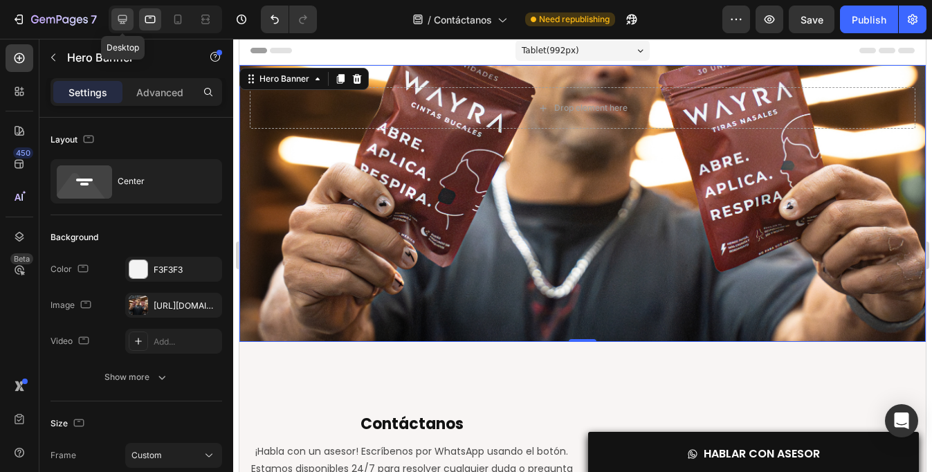
click at [127, 19] on icon at bounding box center [122, 19] width 14 height 14
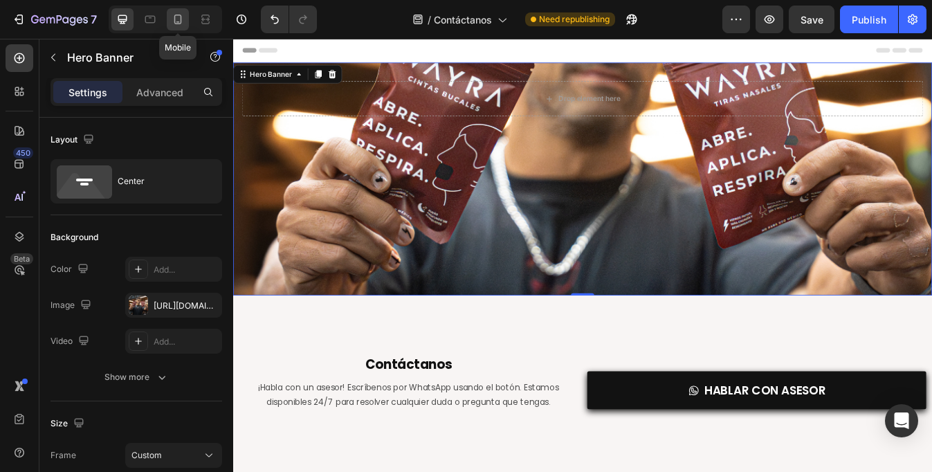
click at [179, 20] on icon at bounding box center [178, 19] width 14 height 14
type input "200"
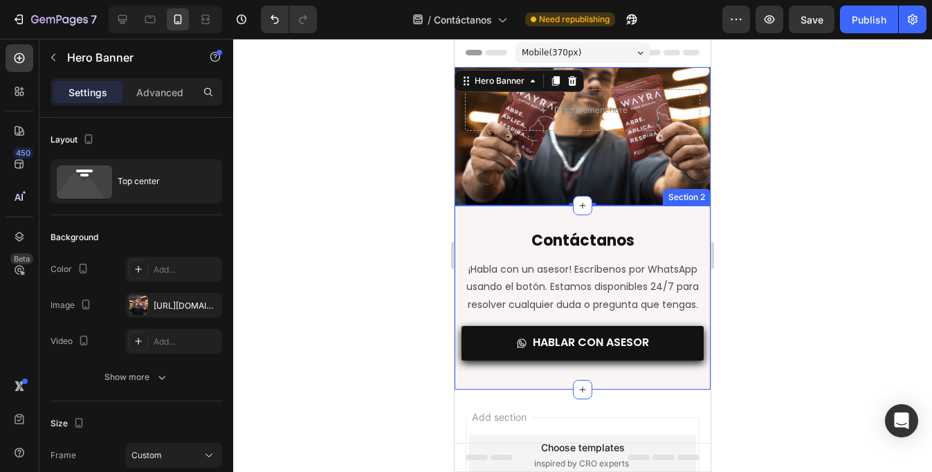
click at [786, 226] on div at bounding box center [582, 255] width 698 height 433
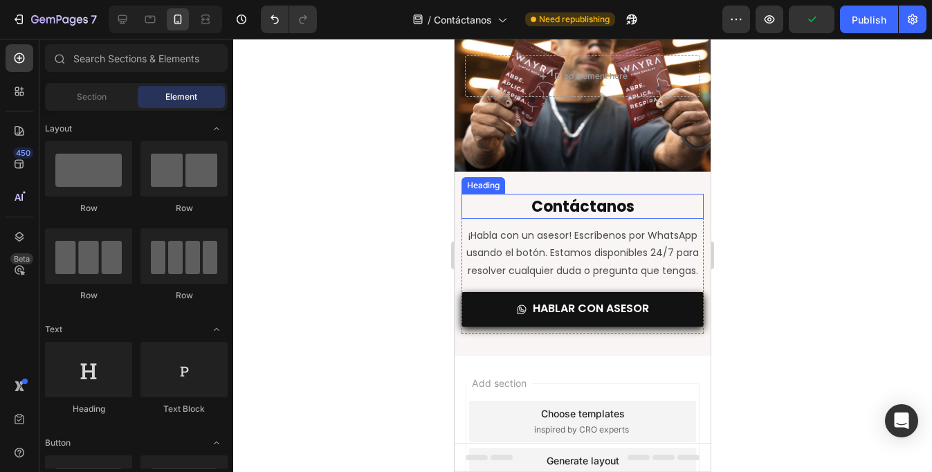
scroll to position [40, 0]
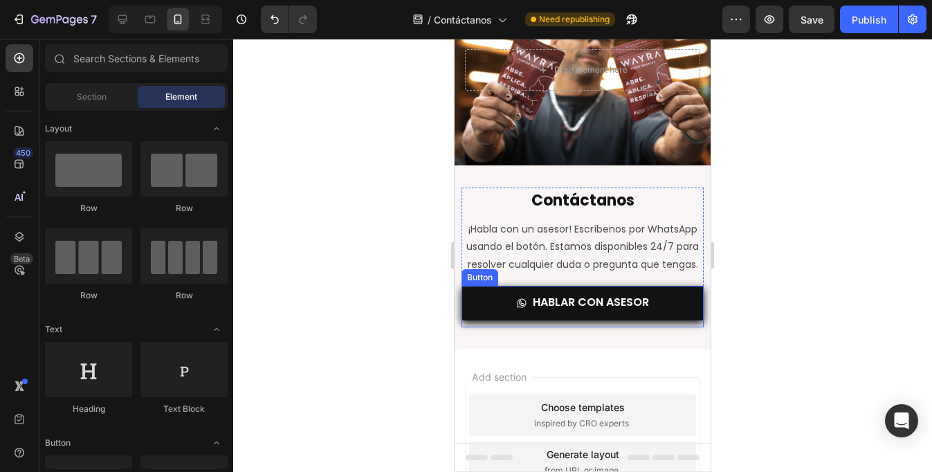
click at [660, 302] on link "HABLAR CON ASESOR" at bounding box center [582, 303] width 242 height 35
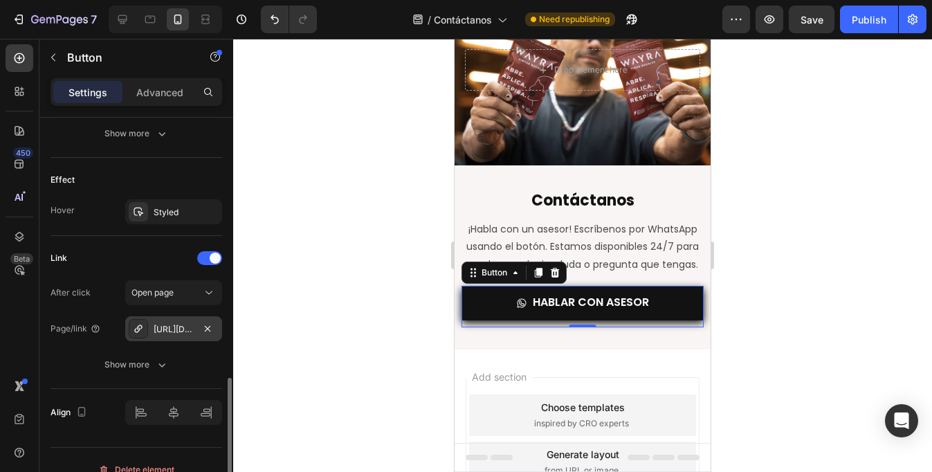
scroll to position [802, 0]
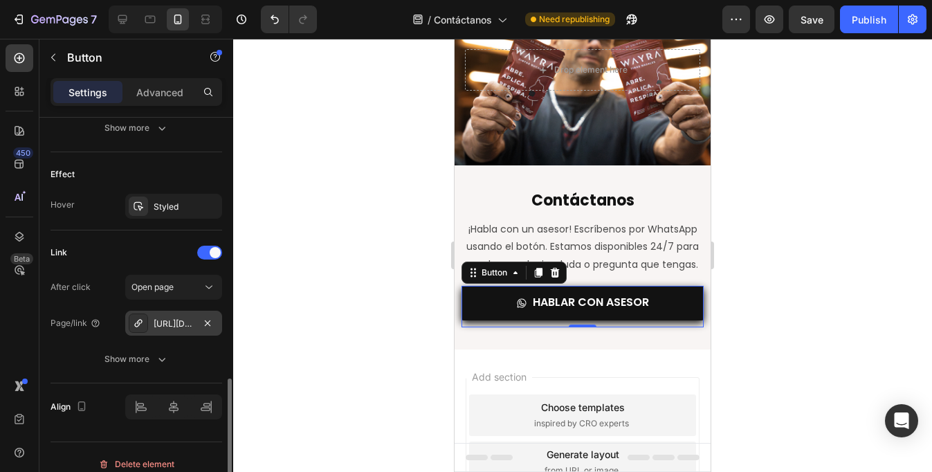
click at [172, 320] on div "[URL][DOMAIN_NAME]" at bounding box center [174, 323] width 40 height 12
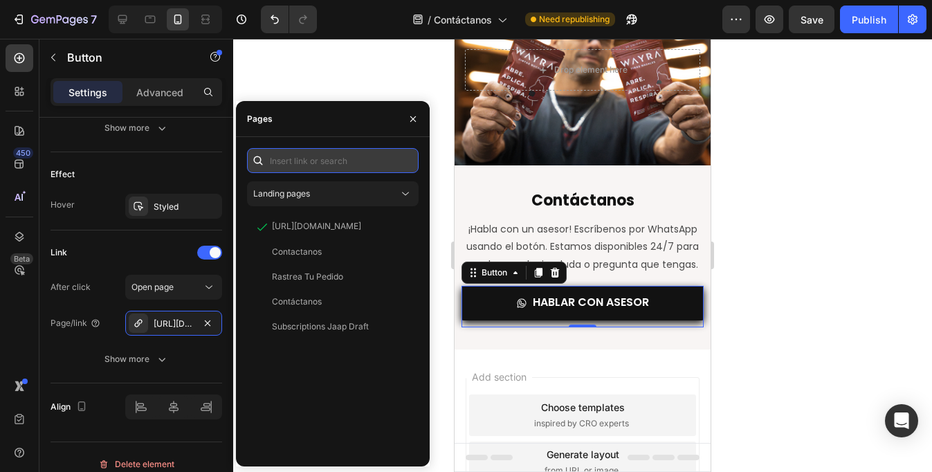
click at [344, 161] on input "text" at bounding box center [333, 160] width 172 height 25
paste input "[URL][DOMAIN_NAME]"
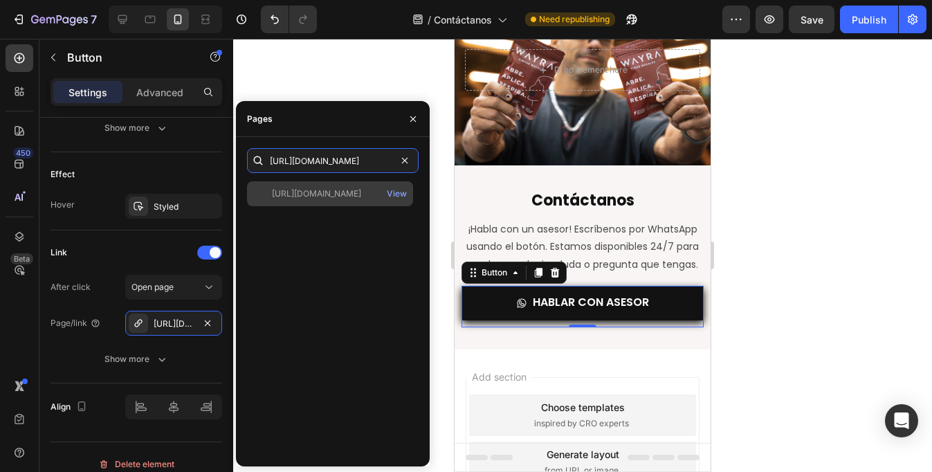
type input "[URL][DOMAIN_NAME]"
click at [333, 195] on div "[URL][DOMAIN_NAME]" at bounding box center [316, 193] width 89 height 12
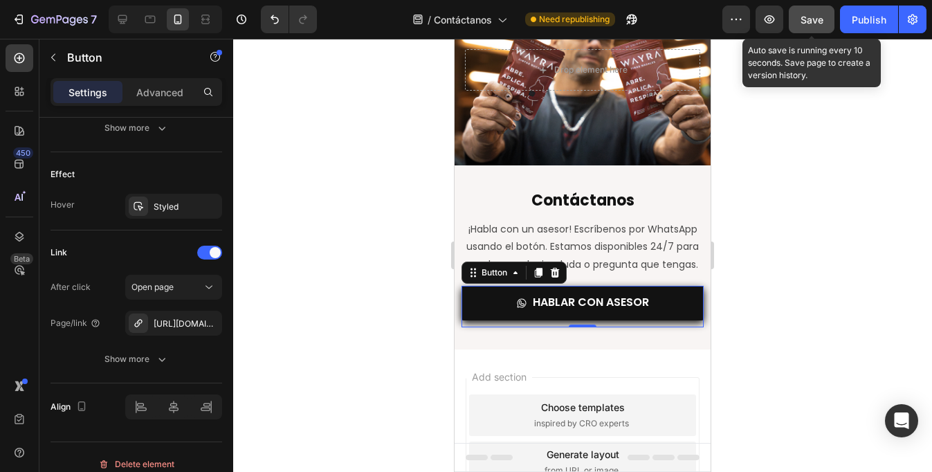
click at [820, 25] on span "Save" at bounding box center [811, 20] width 23 height 12
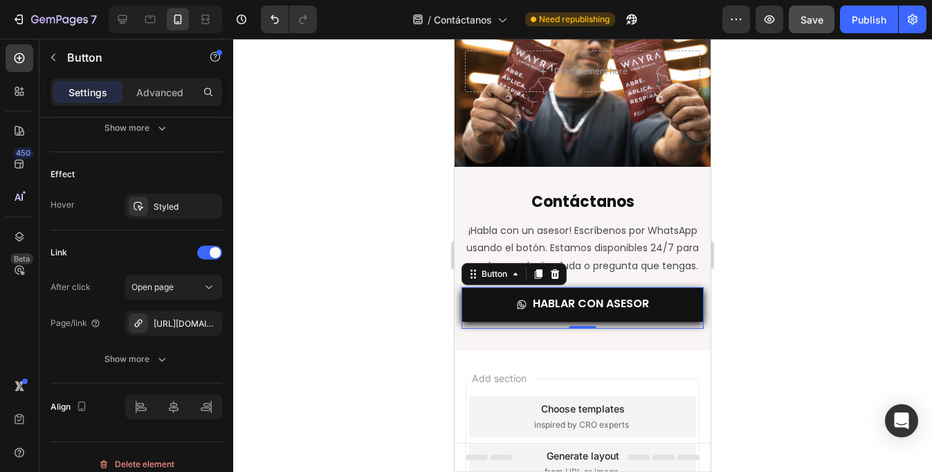
scroll to position [36, 0]
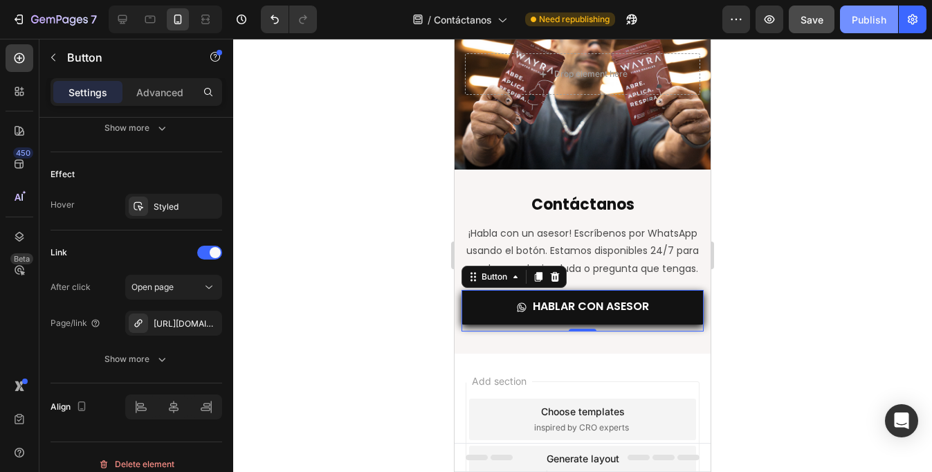
click at [866, 18] on div "Publish" at bounding box center [868, 19] width 35 height 15
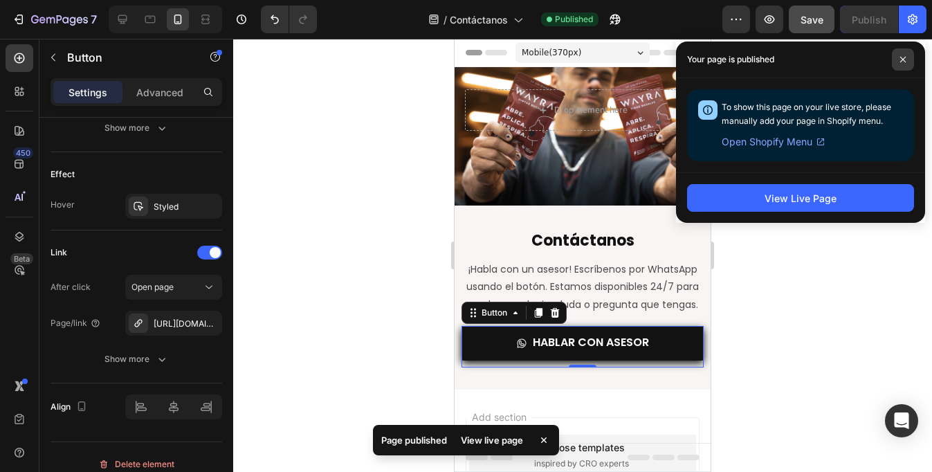
click at [905, 56] on icon at bounding box center [902, 59] width 7 height 7
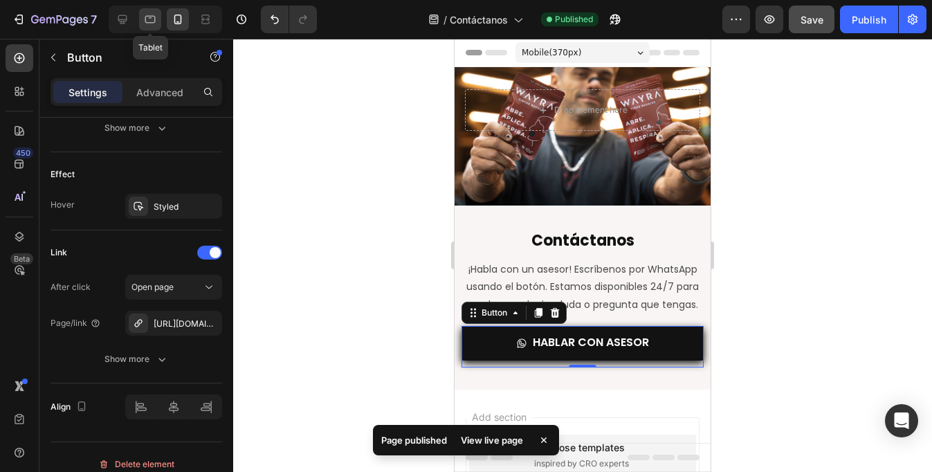
click at [157, 22] on div at bounding box center [150, 19] width 22 height 22
type input "65"
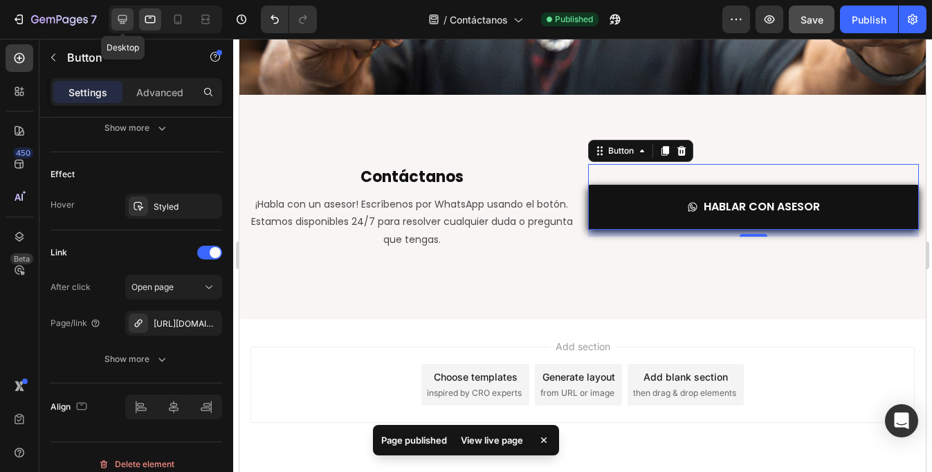
click at [123, 21] on icon at bounding box center [122, 19] width 9 height 9
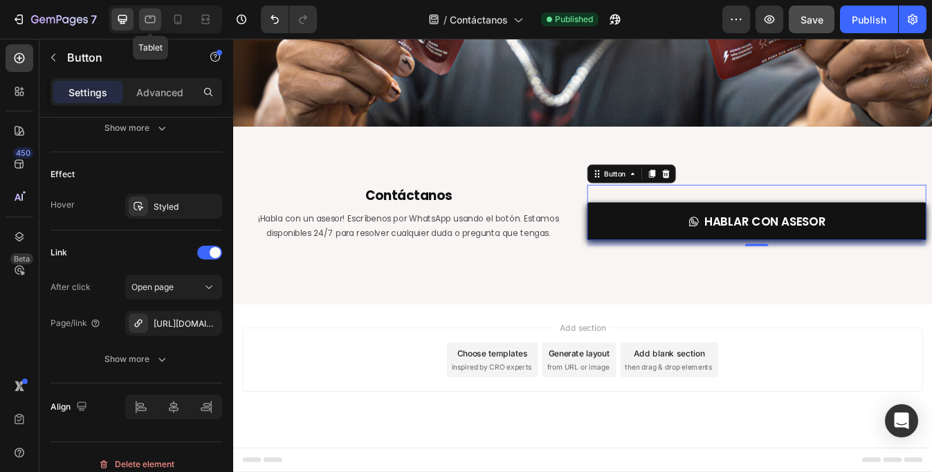
click at [153, 20] on icon at bounding box center [150, 19] width 14 height 14
type input "16"
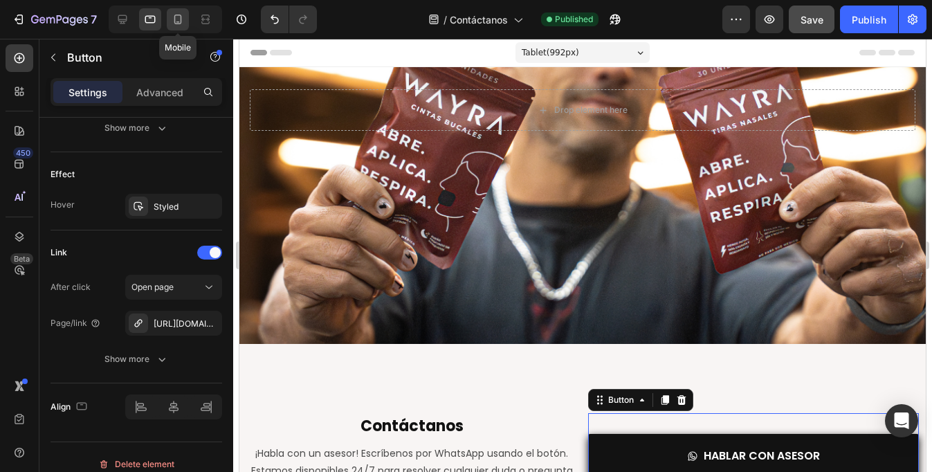
click at [173, 15] on icon at bounding box center [178, 19] width 14 height 14
type input "50"
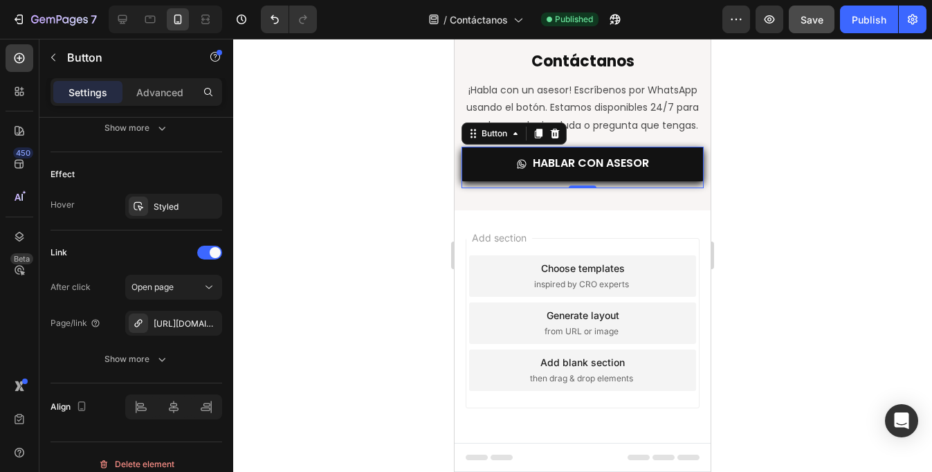
scroll to position [181, 0]
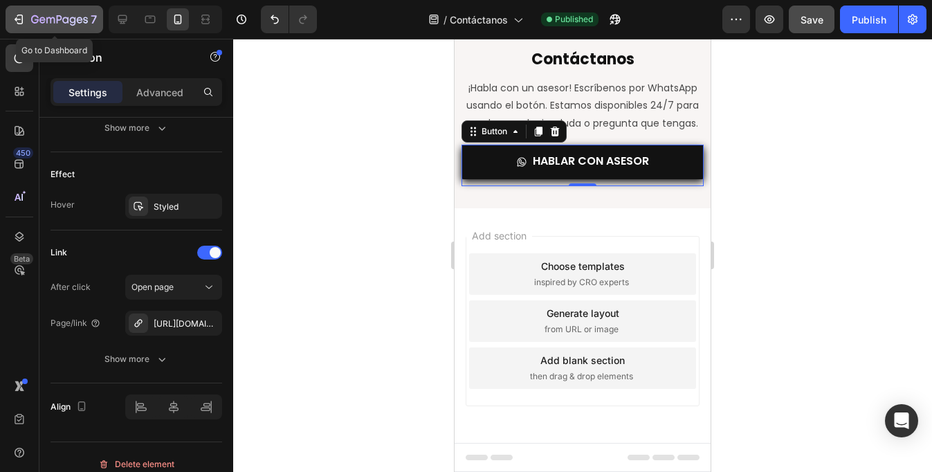
click at [21, 19] on icon "button" at bounding box center [19, 19] width 14 height 14
